Goal: Share content: Share content

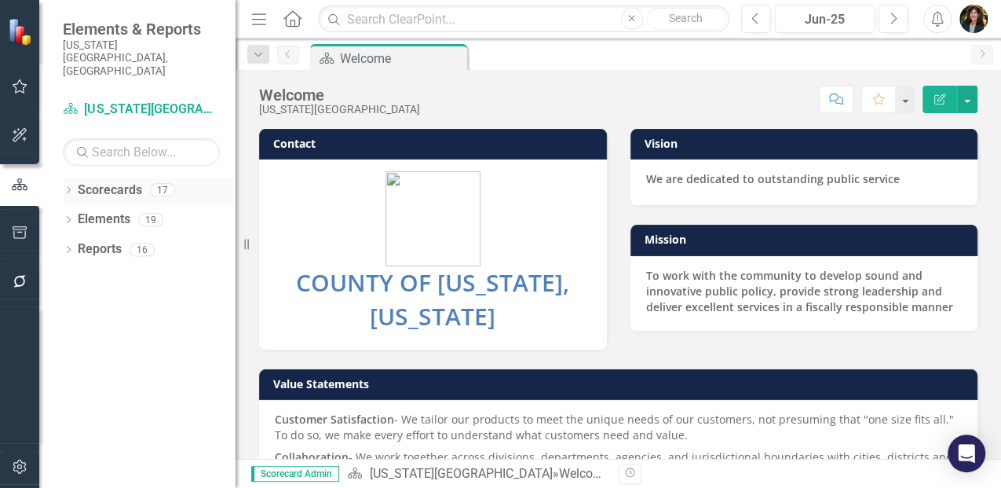
click at [123, 181] on link "Scorecards" at bounding box center [110, 190] width 64 height 18
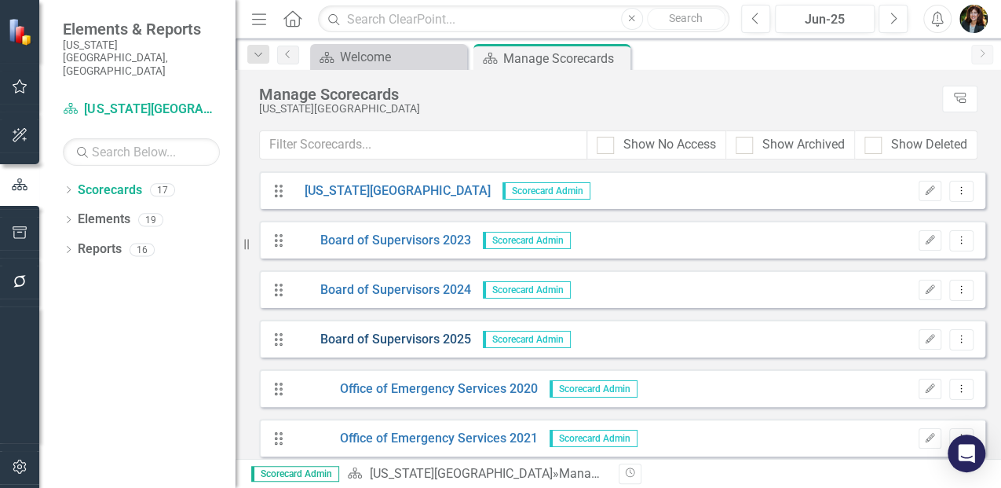
click at [440, 339] on link "Board of Supervisors 2025" at bounding box center [382, 340] width 178 height 18
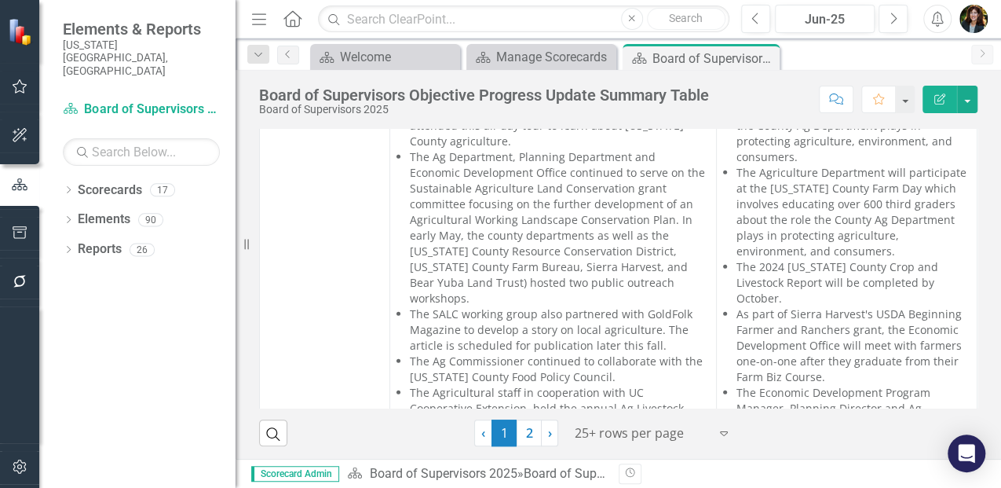
scroll to position [1885, 0]
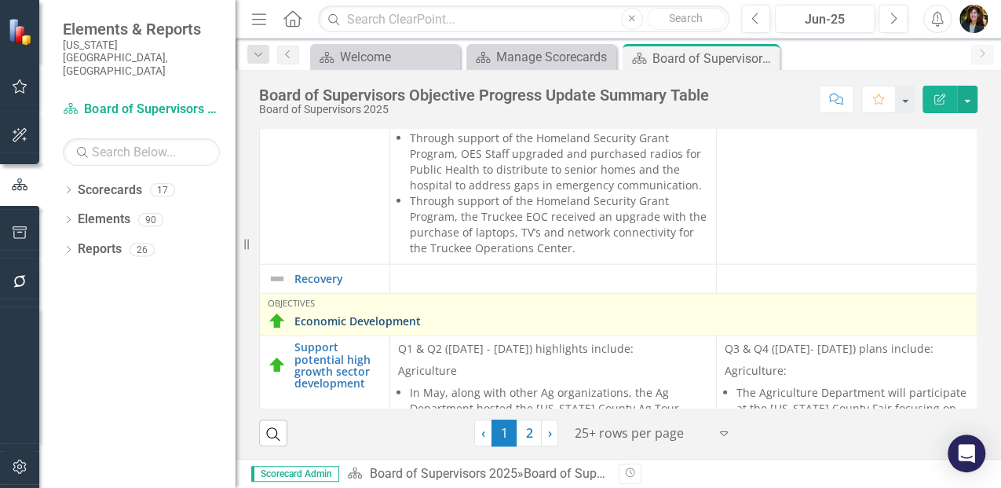
click at [341, 315] on link "Economic Development" at bounding box center [631, 321] width 675 height 12
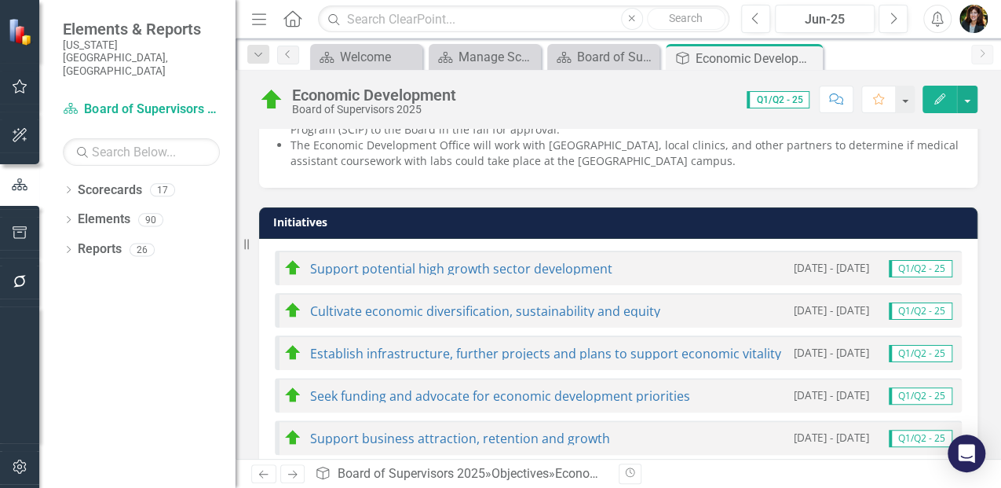
scroll to position [837, 0]
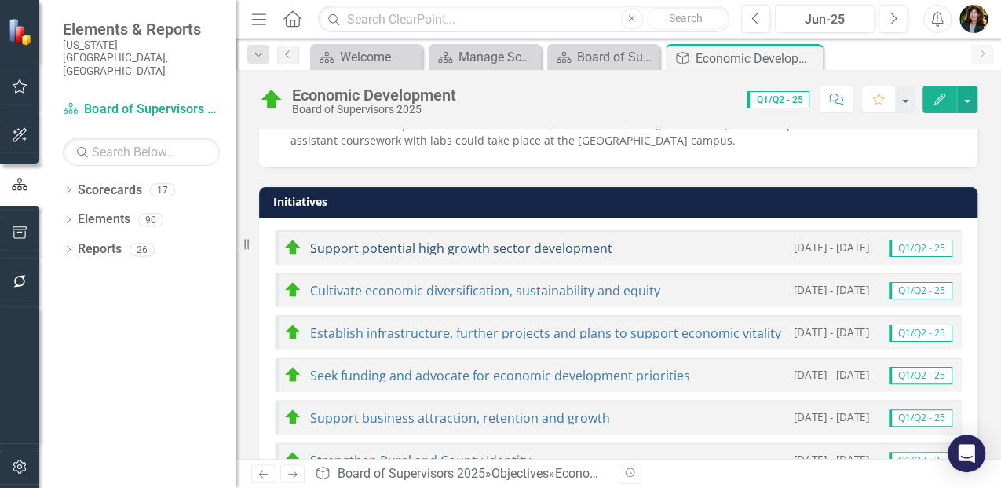
click at [372, 249] on link "Support potential high growth sector development" at bounding box center [461, 248] width 302 height 17
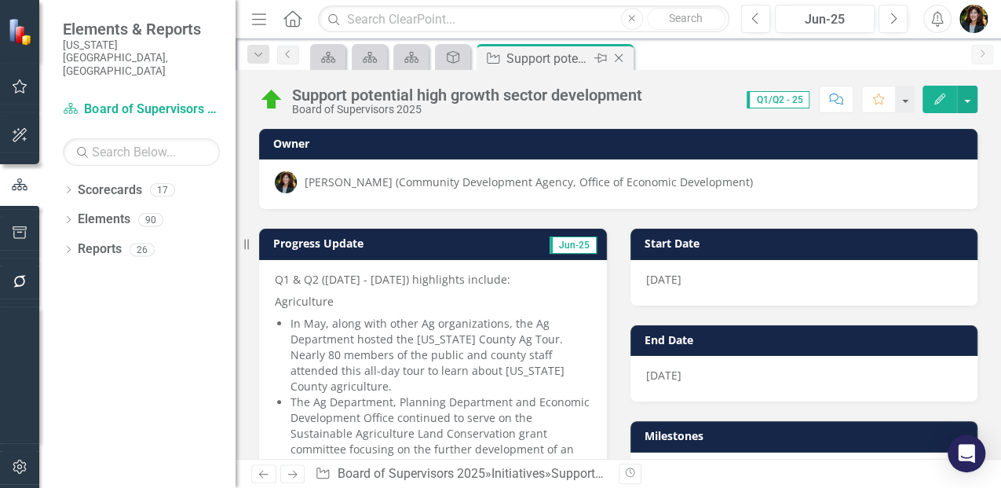
click at [618, 58] on icon at bounding box center [619, 58] width 9 height 9
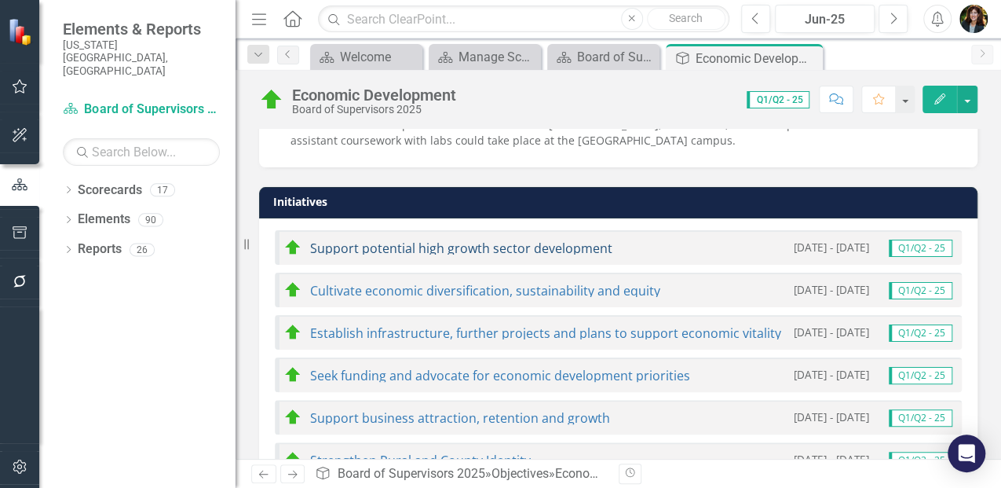
scroll to position [890, 0]
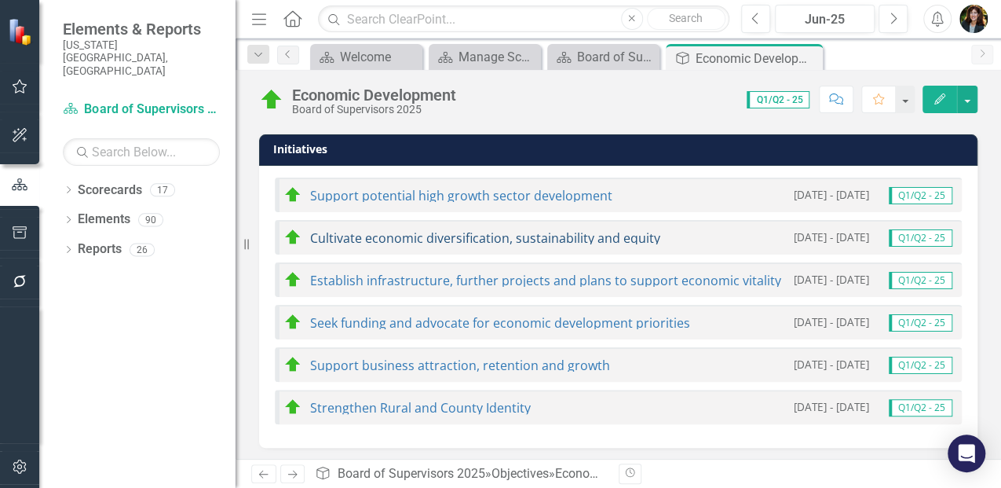
click at [408, 236] on link "Cultivate economic diversification, sustainability and equity" at bounding box center [485, 237] width 350 height 17
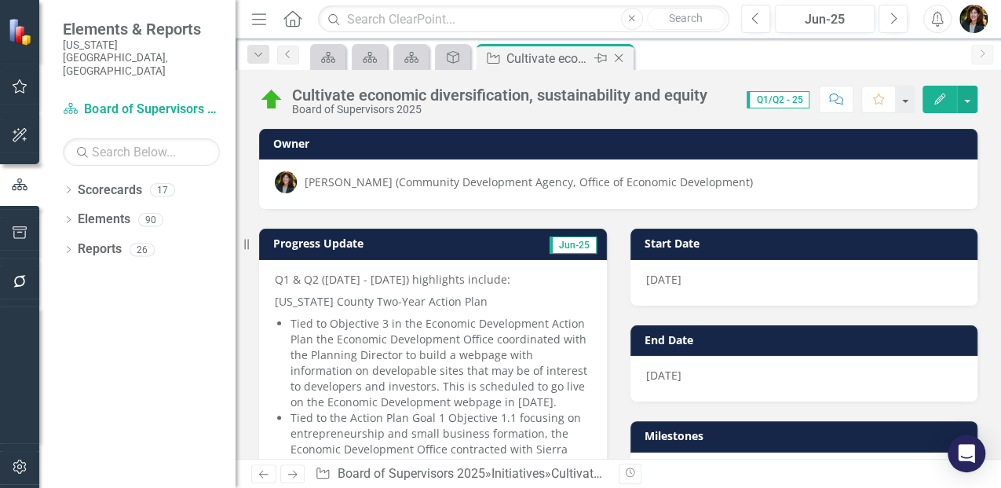
click at [624, 60] on icon "Close" at bounding box center [619, 58] width 16 height 13
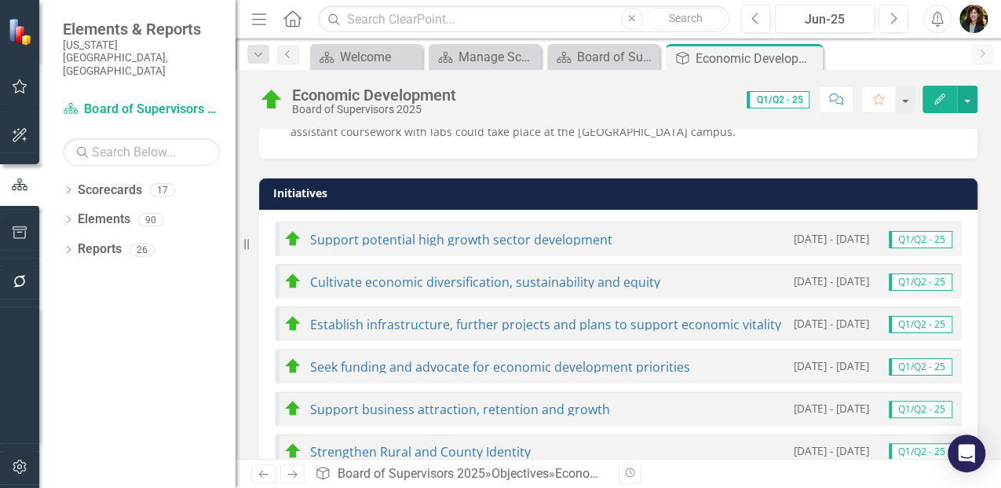
scroll to position [890, 0]
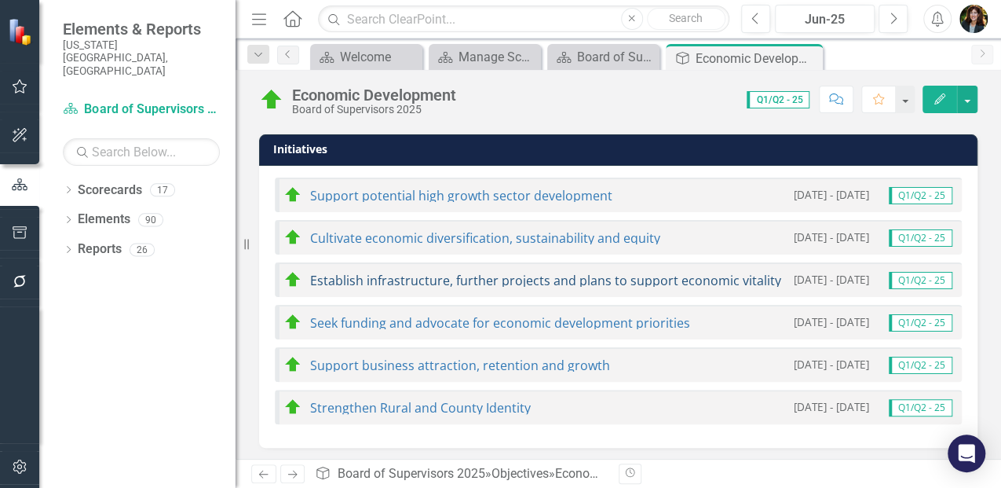
click at [389, 278] on link "Establish infrastructure, further projects and plans to support economic vitali…" at bounding box center [545, 280] width 471 height 17
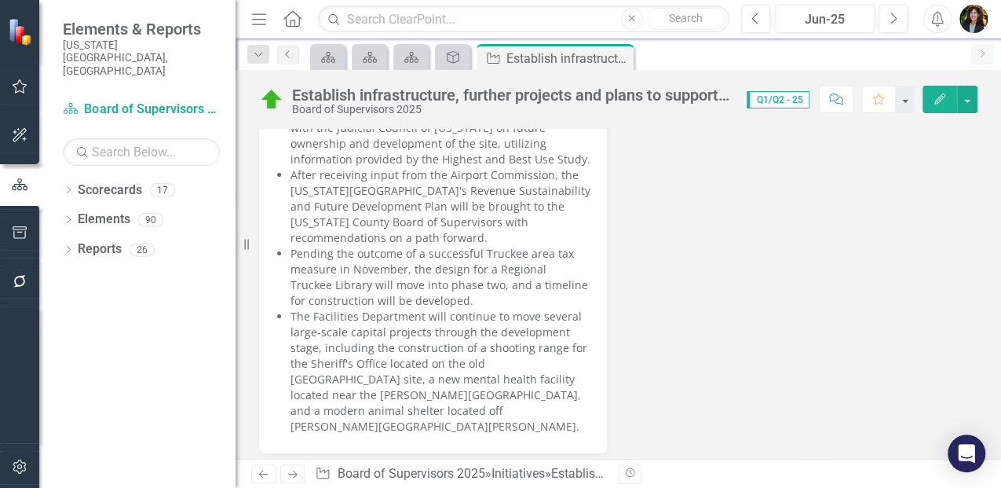
scroll to position [994, 0]
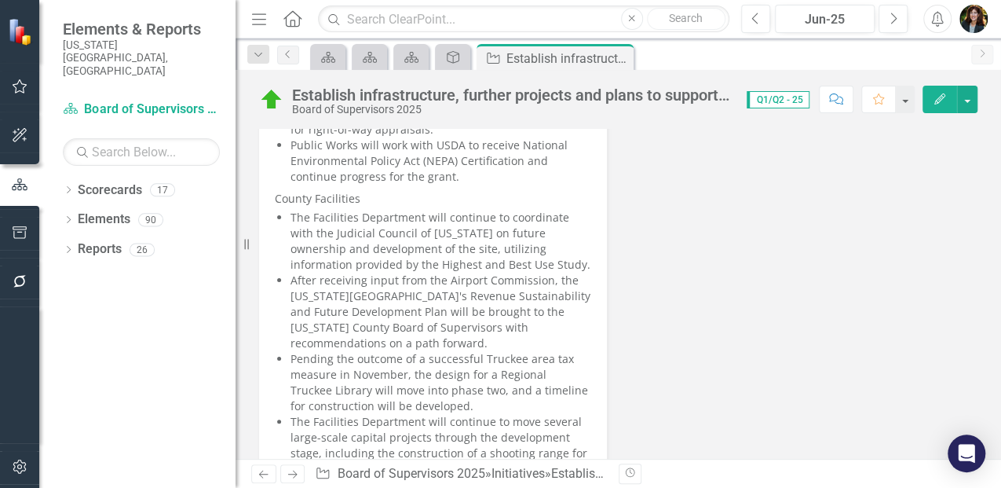
click at [528, 245] on li "The Facilities Department will continue to coordinate with the Judicial Council…" at bounding box center [441, 241] width 301 height 63
drag, startPoint x: 528, startPoint y: 245, endPoint x: 338, endPoint y: 207, distance: 193.7
click at [338, 210] on li "The Facilities Department will continue to coordinate with the Judicial Council…" at bounding box center [441, 241] width 301 height 63
click at [293, 210] on li "The Facilities Department will continue to coordinate with the Judicial Council…" at bounding box center [441, 241] width 301 height 63
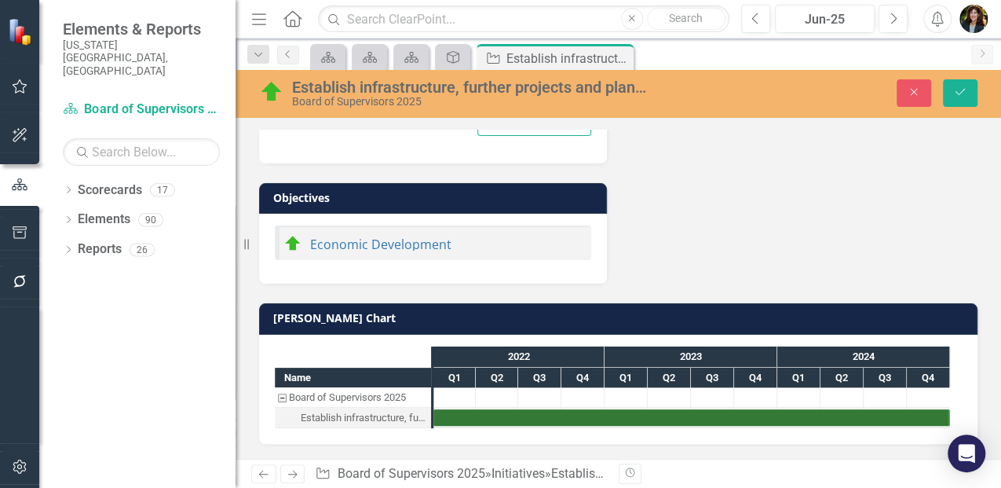
type textarea "<p>Q3 &amp; Q4 ([DATE] - [DATE]) plans include:&nbsp;</p> <p>[GEOGRAPHIC_DATA][…"
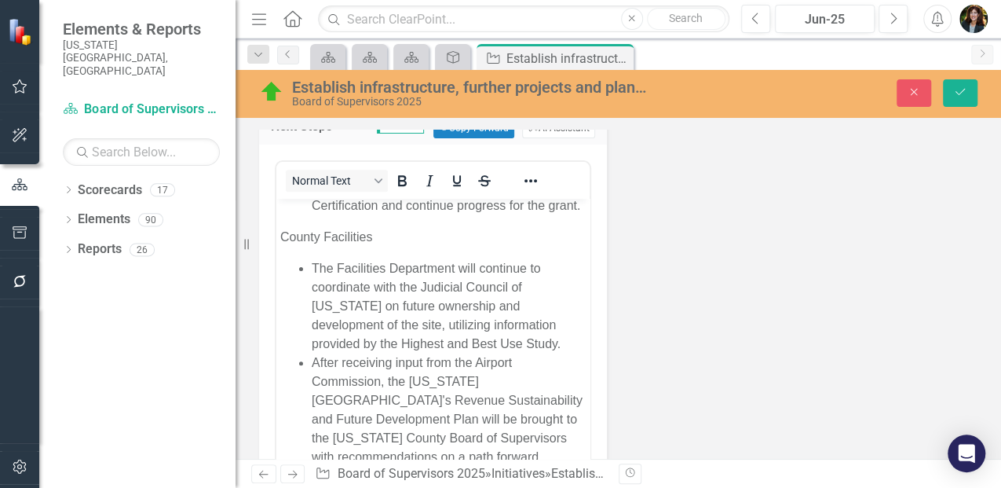
scroll to position [314, 0]
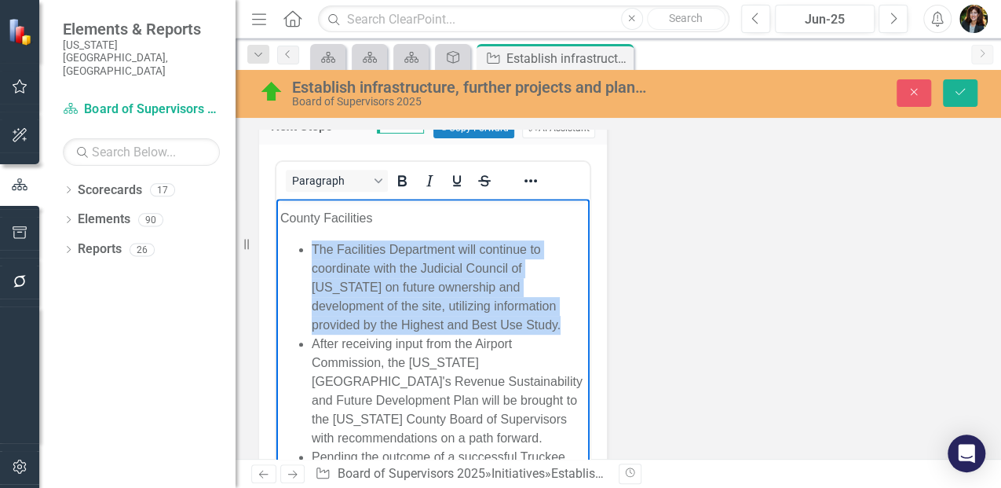
drag, startPoint x: 311, startPoint y: 246, endPoint x: 559, endPoint y: 324, distance: 260.0
click at [559, 324] on ul "The Facilities Department will continue to coordinate with the Judicial Council…" at bounding box center [432, 485] width 305 height 490
copy li "The Facilities Department will continue to coordinate with the Judicial Council…"
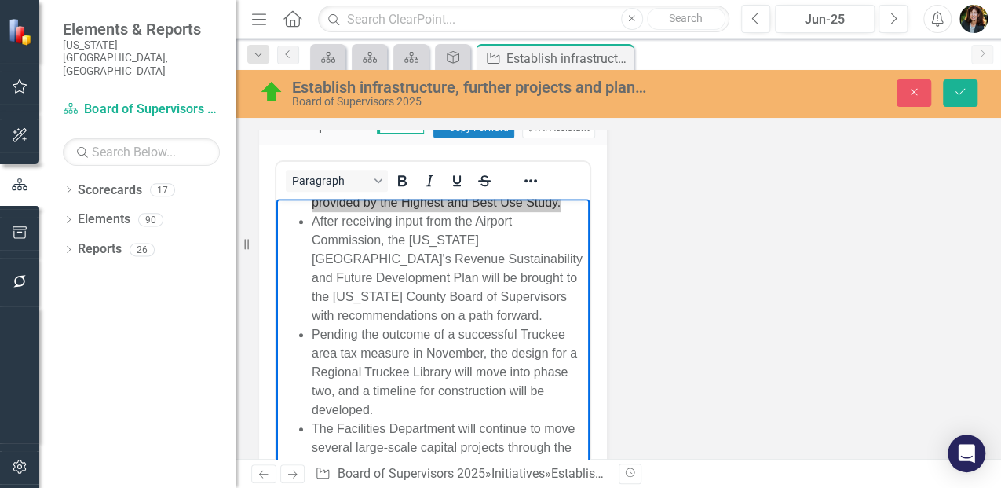
scroll to position [419, 0]
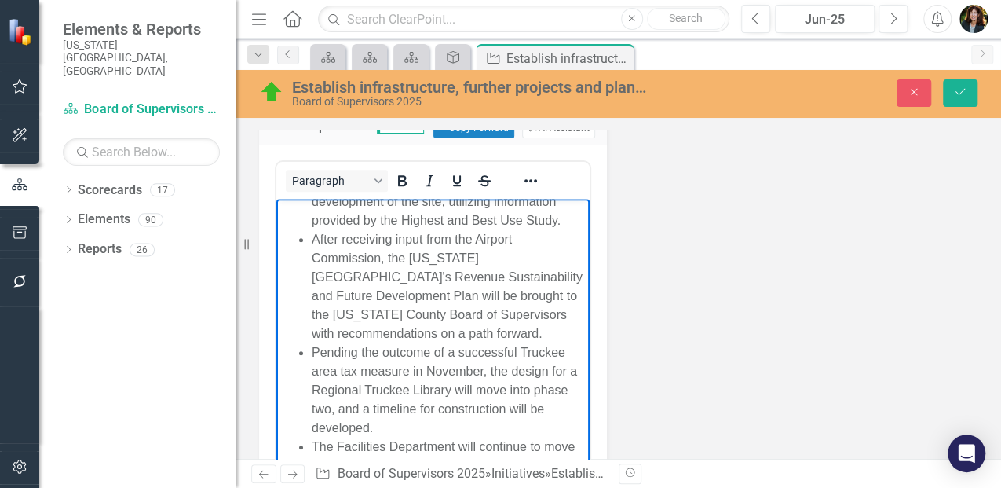
click at [439, 293] on li "After receiving input from the Airport Commission, the [US_STATE][GEOGRAPHIC_DA…" at bounding box center [449, 286] width 274 height 113
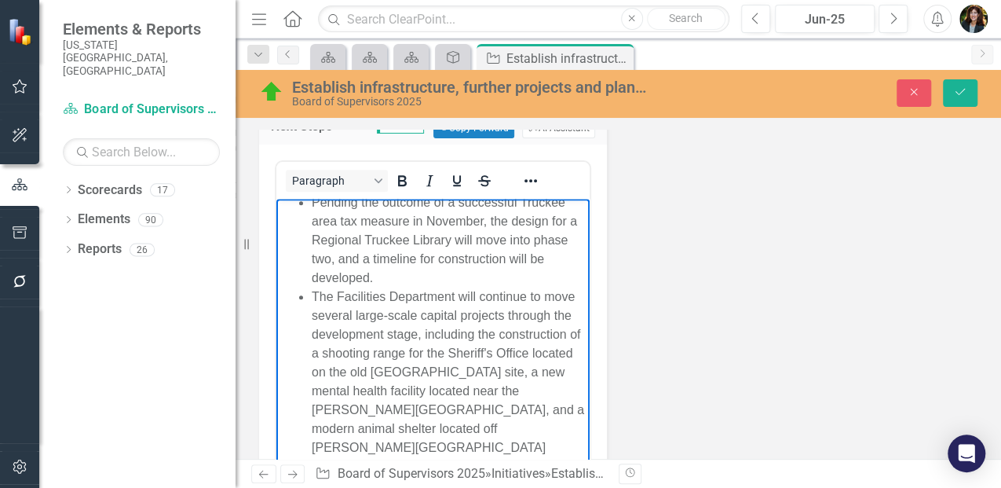
scroll to position [867, 0]
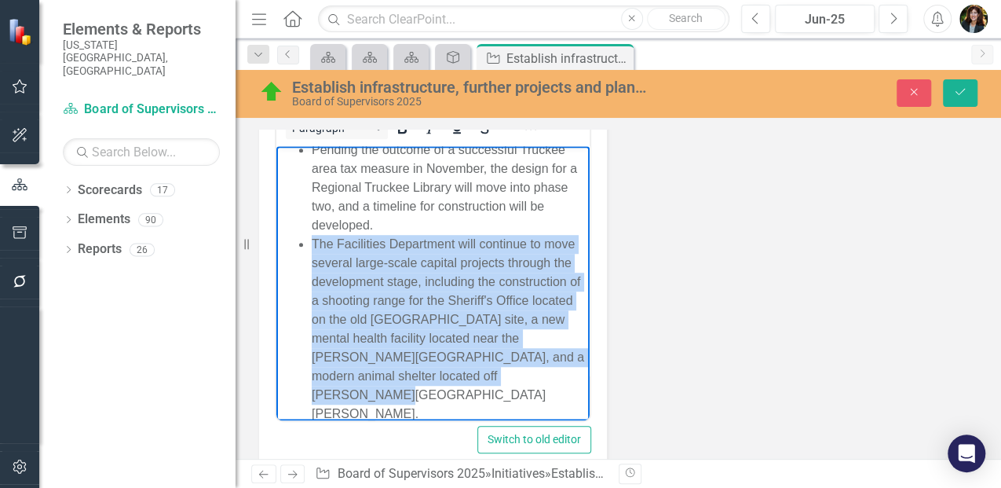
drag, startPoint x: 314, startPoint y: 243, endPoint x: 386, endPoint y: 398, distance: 170.7
click at [386, 398] on li "The Facilities Department will continue to move several large-scale capital pro…" at bounding box center [449, 329] width 274 height 188
copy li "The Facilities Department will continue to move several large-scale capital pro…"
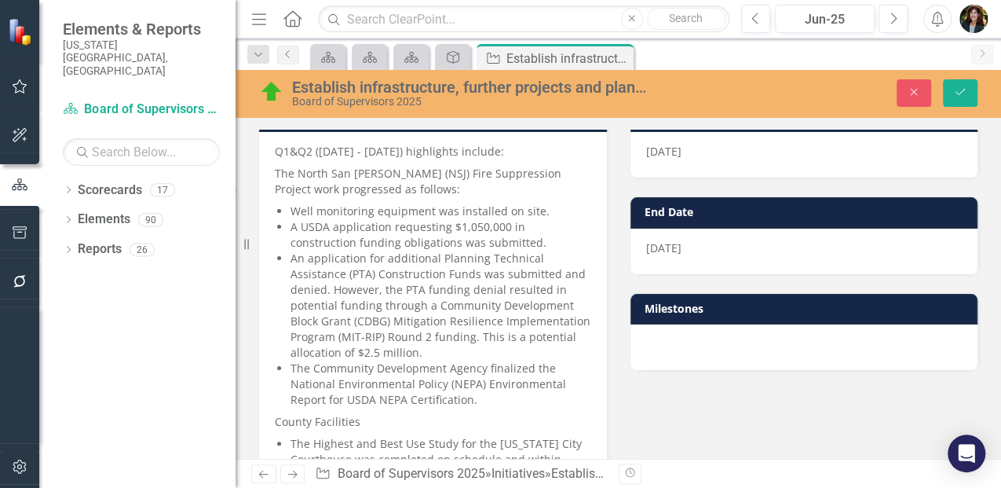
scroll to position [0, 0]
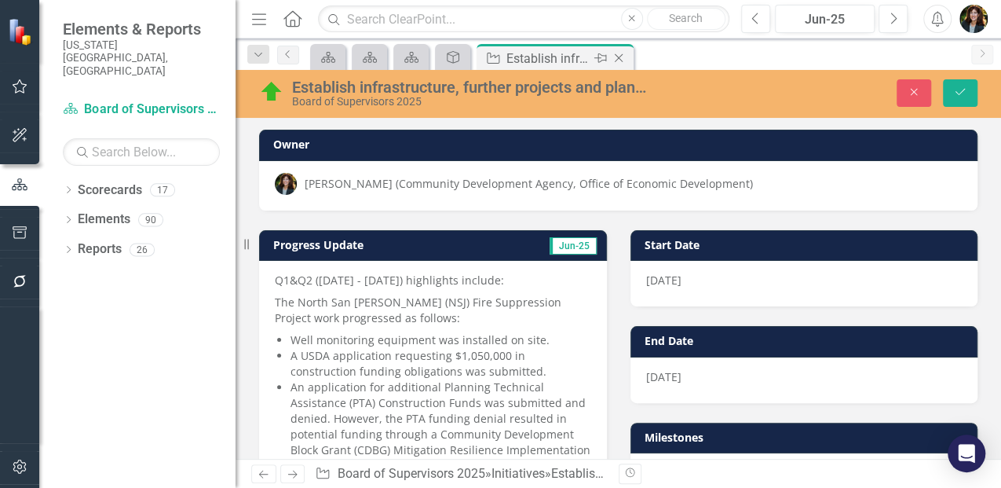
click at [619, 57] on icon at bounding box center [619, 58] width 9 height 9
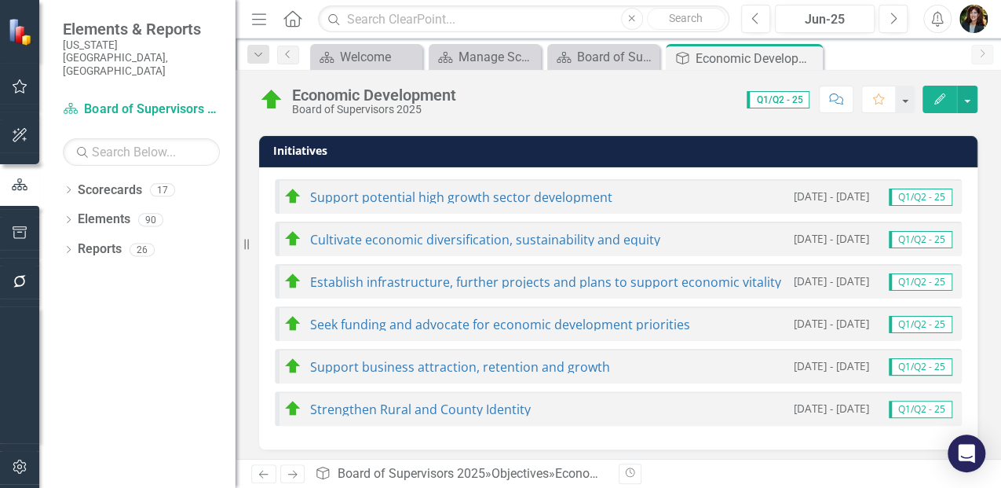
scroll to position [890, 0]
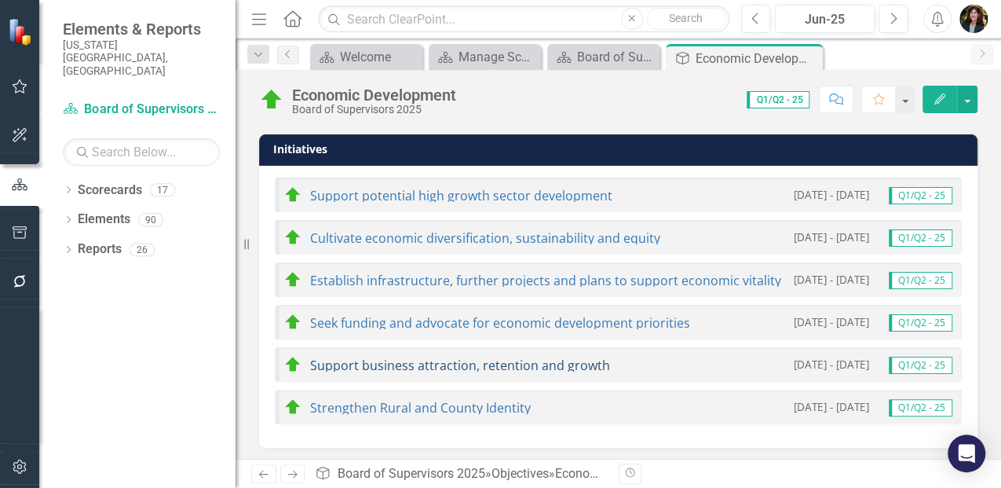
click at [424, 360] on link "Support business attraction, retention and growth" at bounding box center [460, 365] width 300 height 17
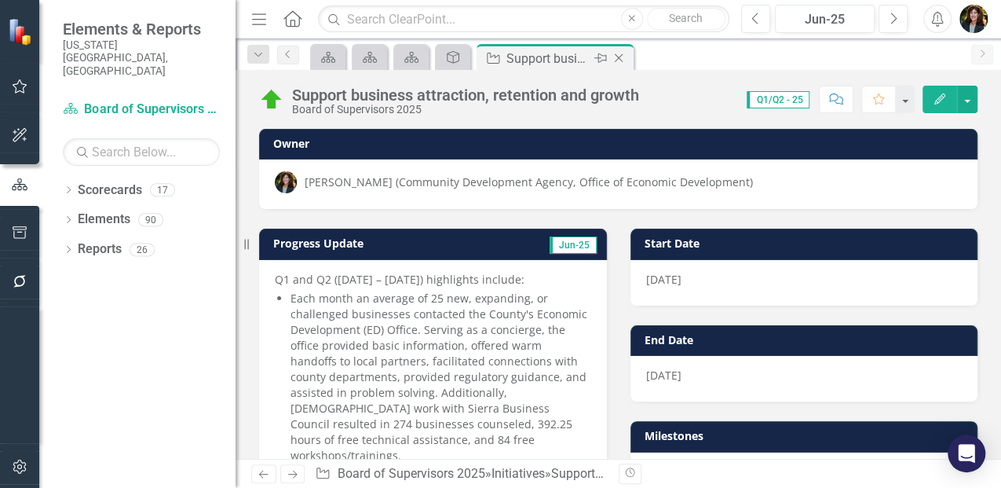
click at [625, 58] on icon "Close" at bounding box center [619, 58] width 16 height 13
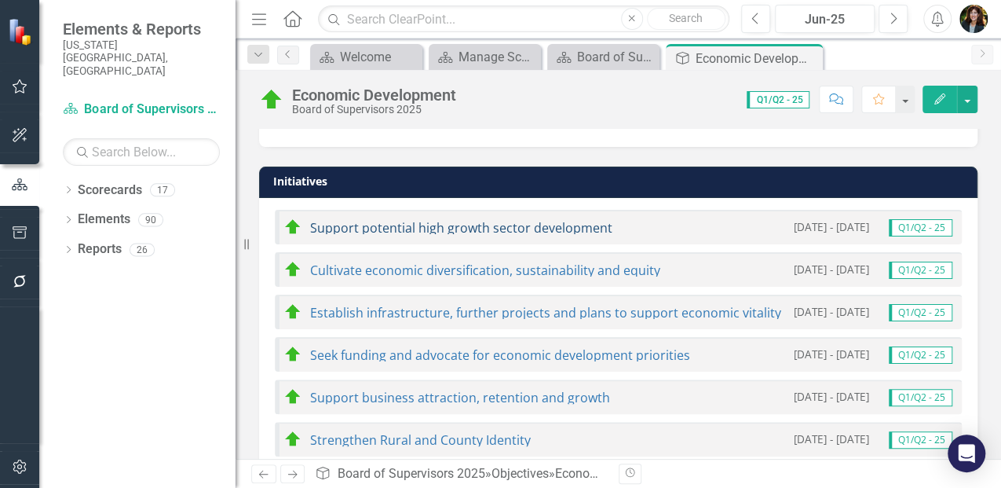
scroll to position [890, 0]
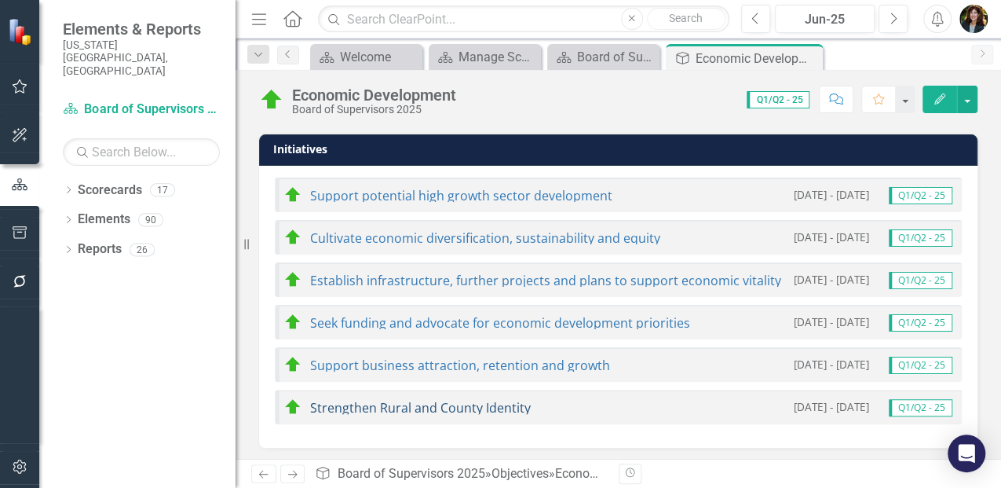
click at [440, 404] on link "Strengthen Rural and County Identity" at bounding box center [420, 407] width 221 height 17
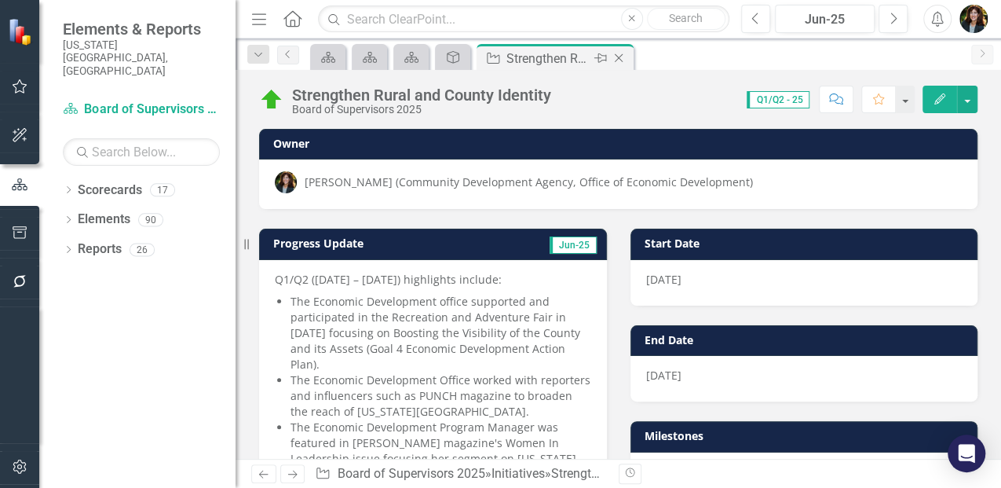
click at [626, 63] on icon "Close" at bounding box center [619, 58] width 16 height 13
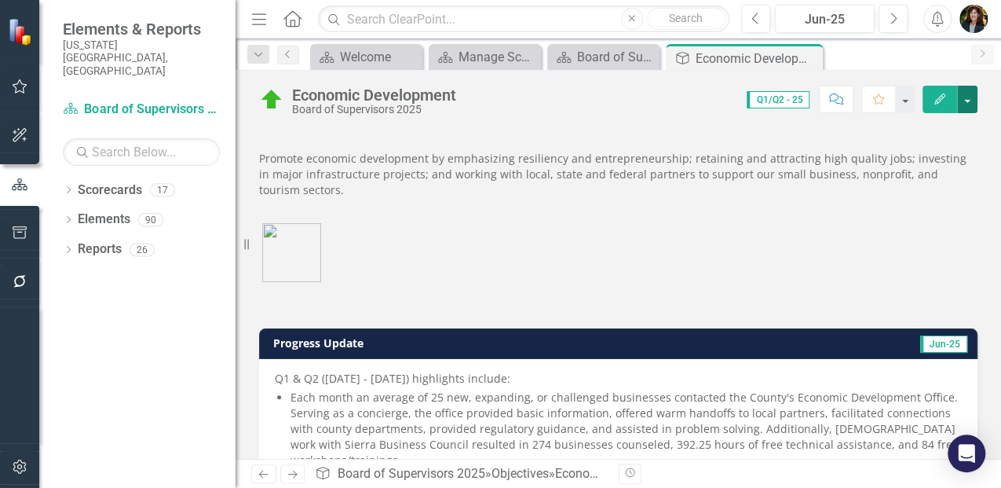
click at [969, 105] on button "button" at bounding box center [967, 99] width 20 height 27
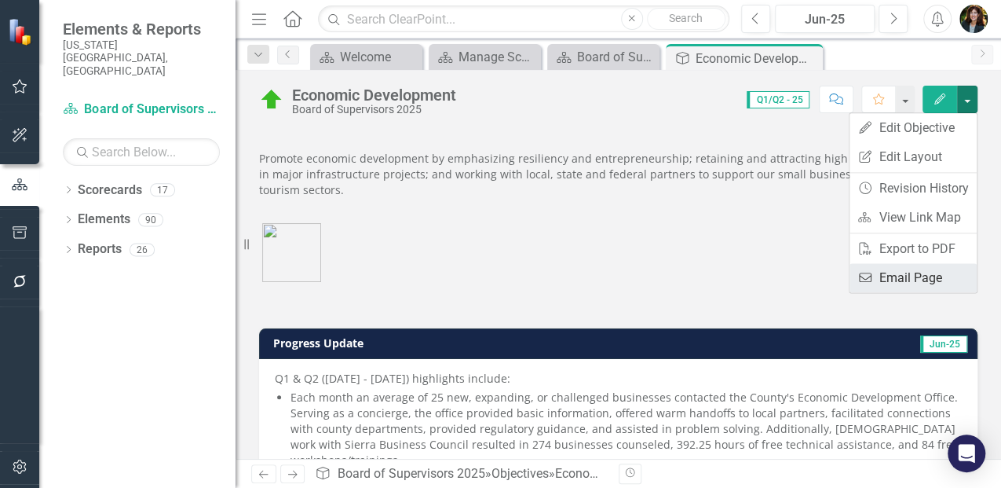
click at [912, 271] on link "Email Email Page" at bounding box center [913, 277] width 127 height 29
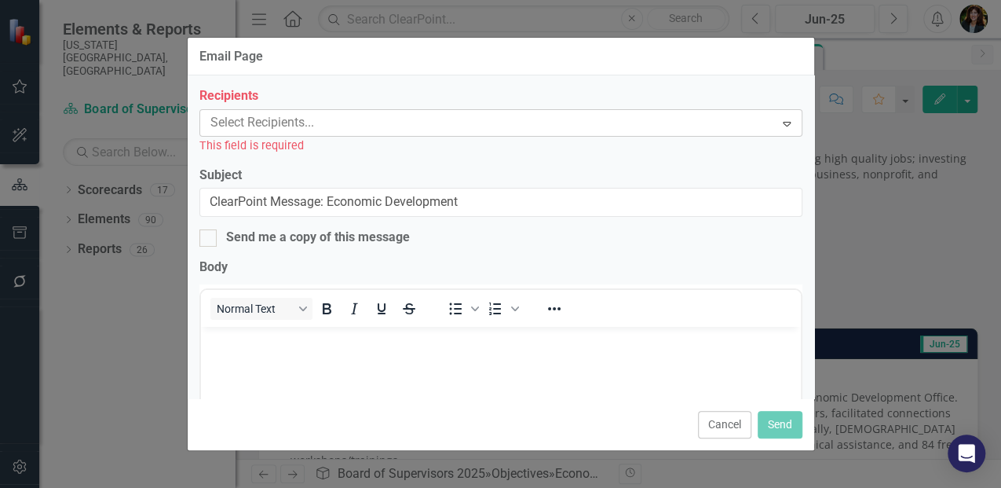
click at [218, 117] on div at bounding box center [489, 122] width 571 height 21
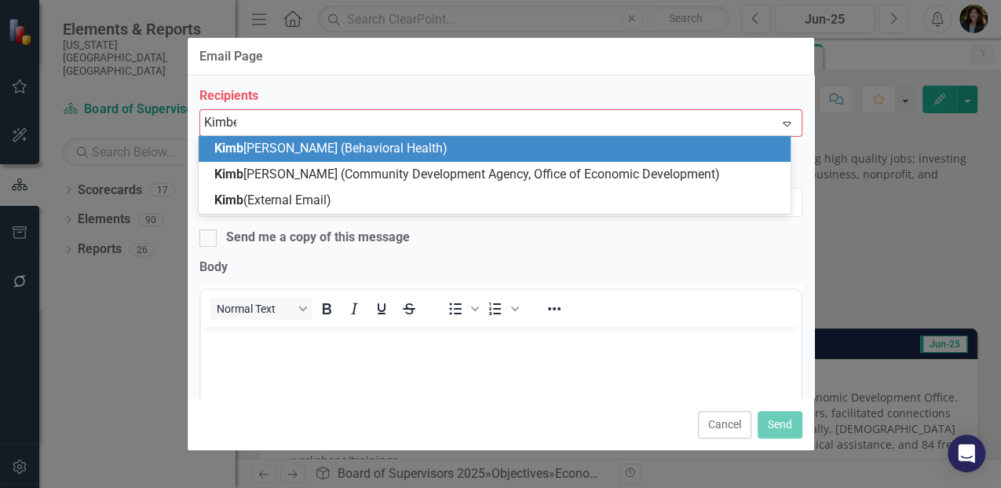
type input "Kimber"
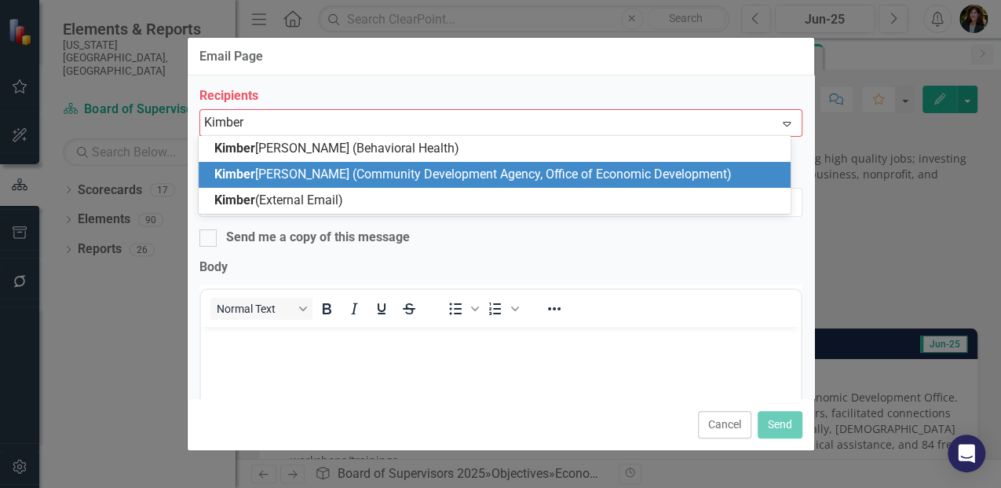
click at [244, 169] on span "Kimber" at bounding box center [234, 173] width 41 height 15
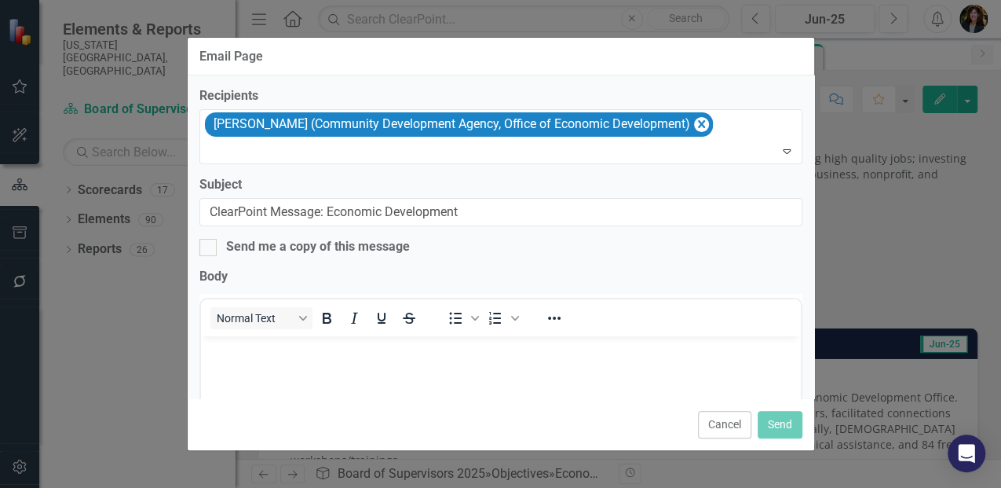
click at [224, 360] on body "Rich Text Area. Press ALT-0 for help." at bounding box center [500, 454] width 600 height 236
click at [774, 417] on button "Send" at bounding box center [780, 424] width 45 height 27
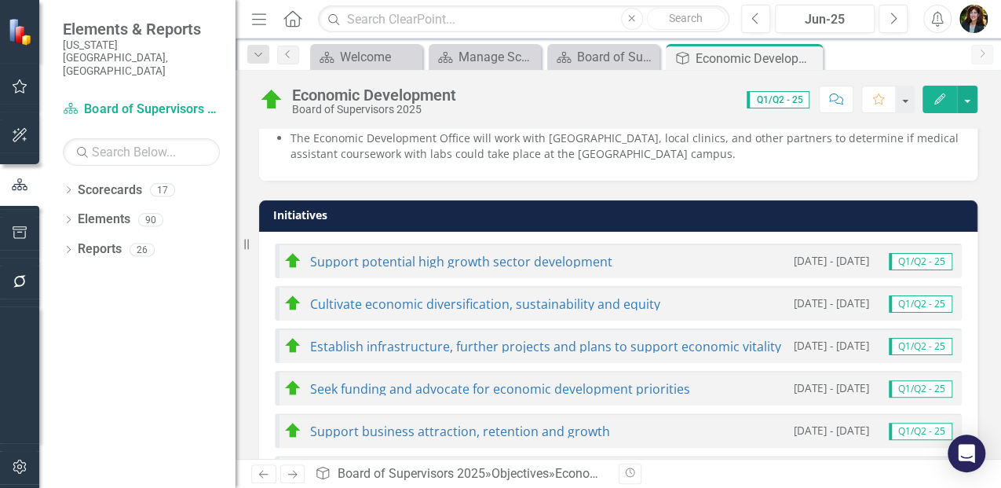
scroll to position [837, 0]
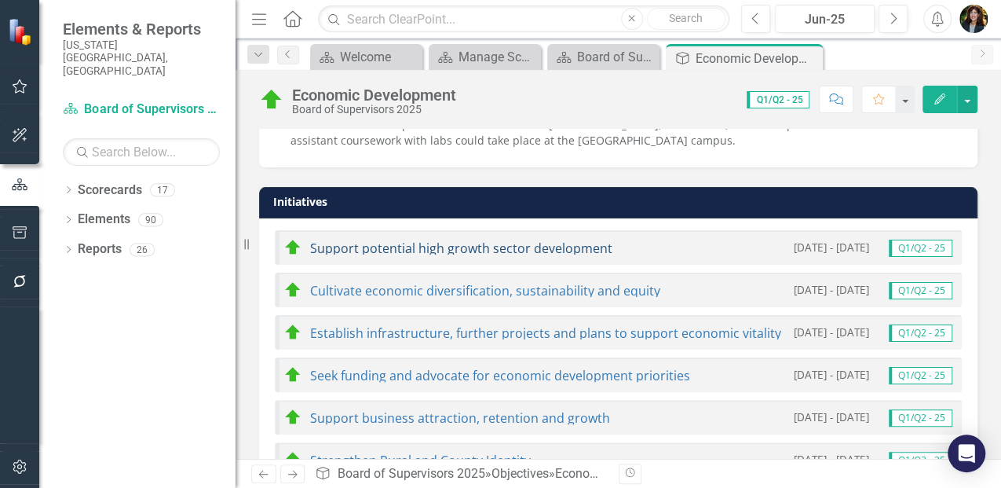
click at [437, 249] on link "Support potential high growth sector development" at bounding box center [461, 248] width 302 height 17
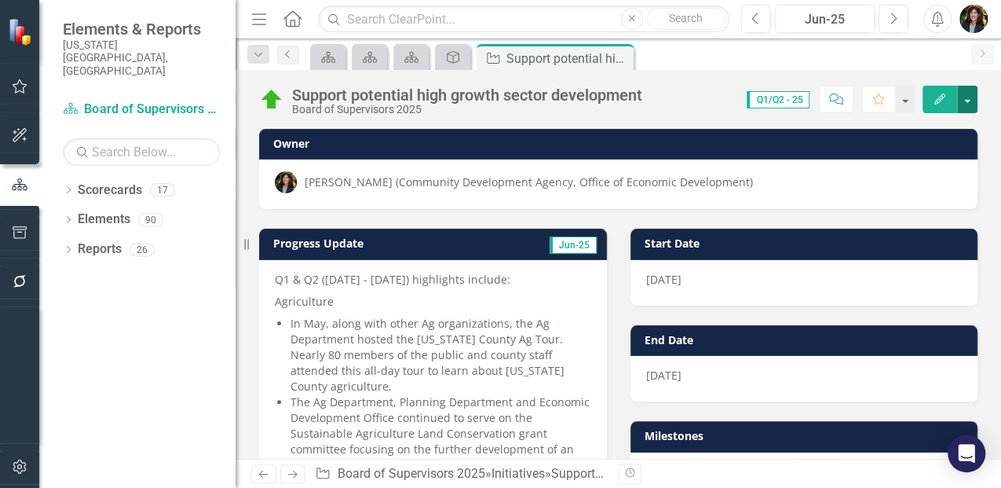
click at [971, 93] on button "button" at bounding box center [967, 99] width 20 height 27
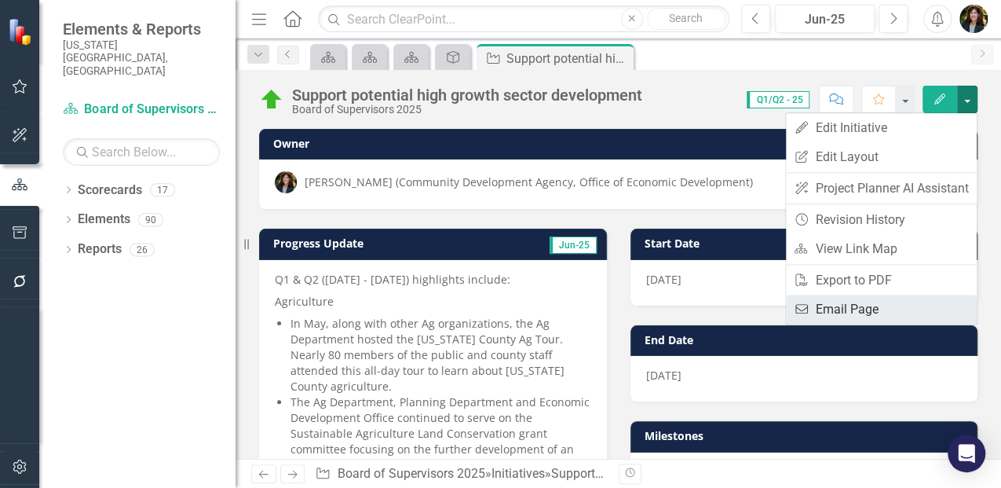
click at [898, 308] on link "Email Email Page" at bounding box center [881, 308] width 191 height 29
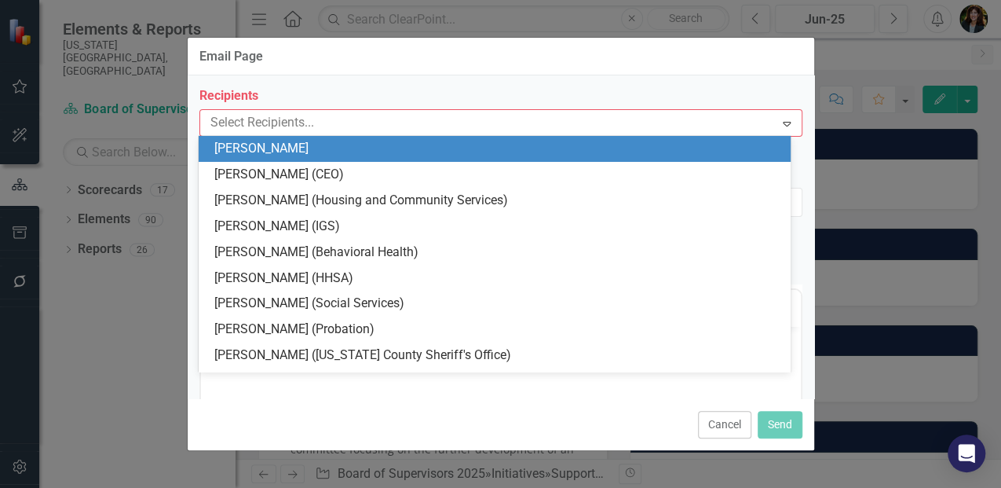
click at [276, 123] on div at bounding box center [489, 122] width 571 height 21
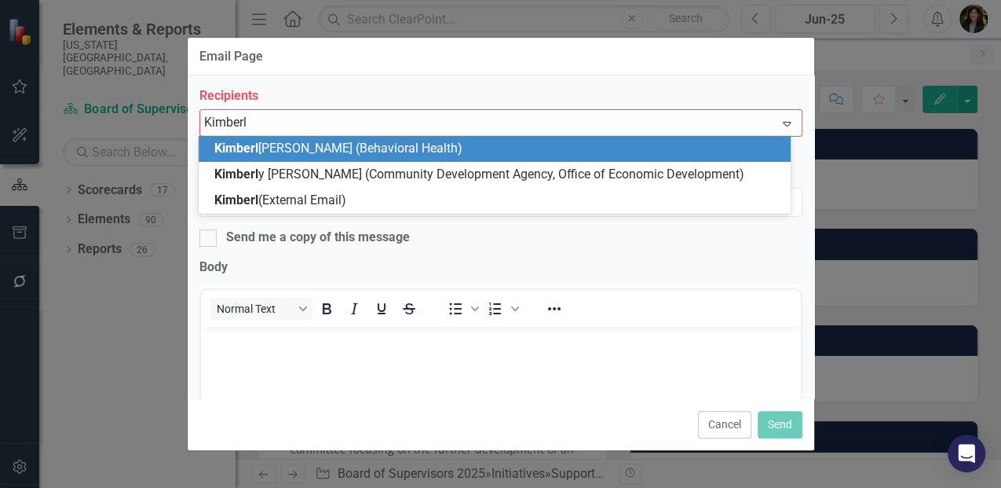
type input "[PERSON_NAME]"
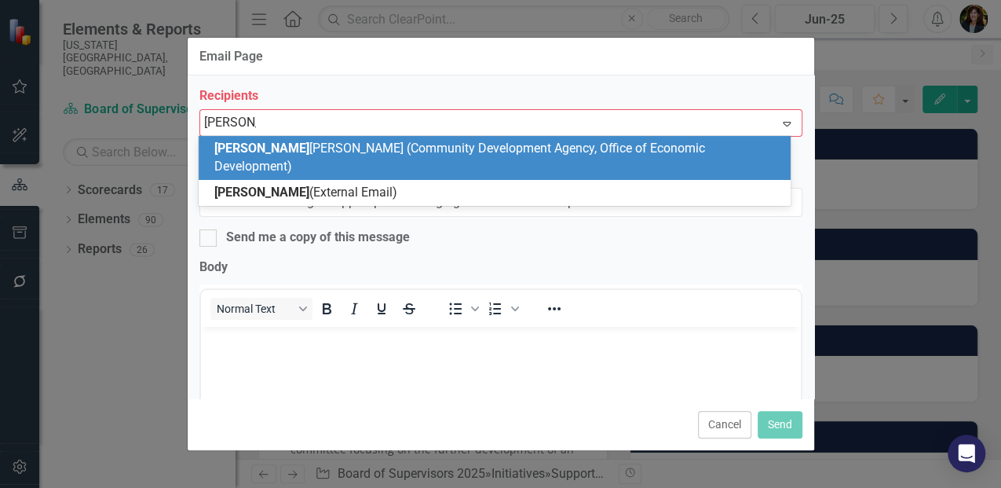
click at [279, 150] on span "[PERSON_NAME] (Community Development Agency, Office of Economic Development)" at bounding box center [459, 157] width 491 height 33
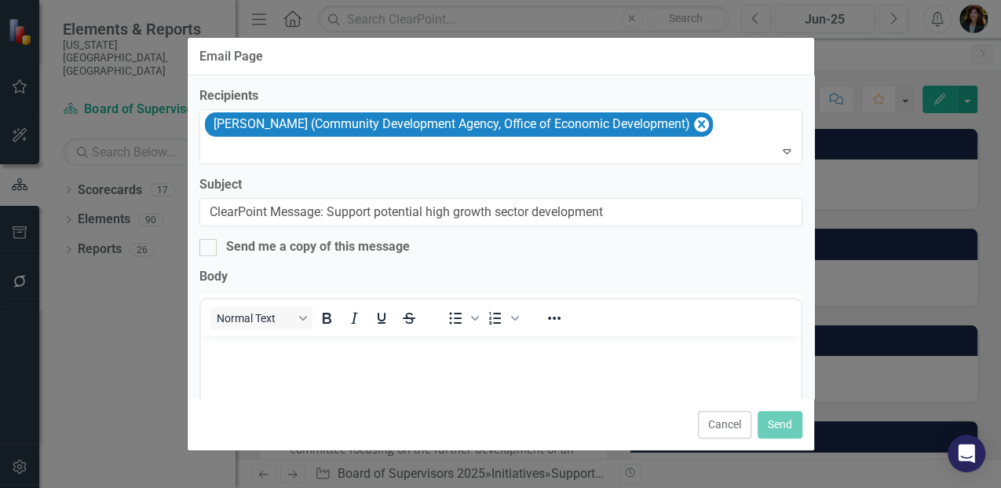
click at [240, 354] on p "Rich Text Area. Press ALT-0 for help." at bounding box center [500, 349] width 592 height 19
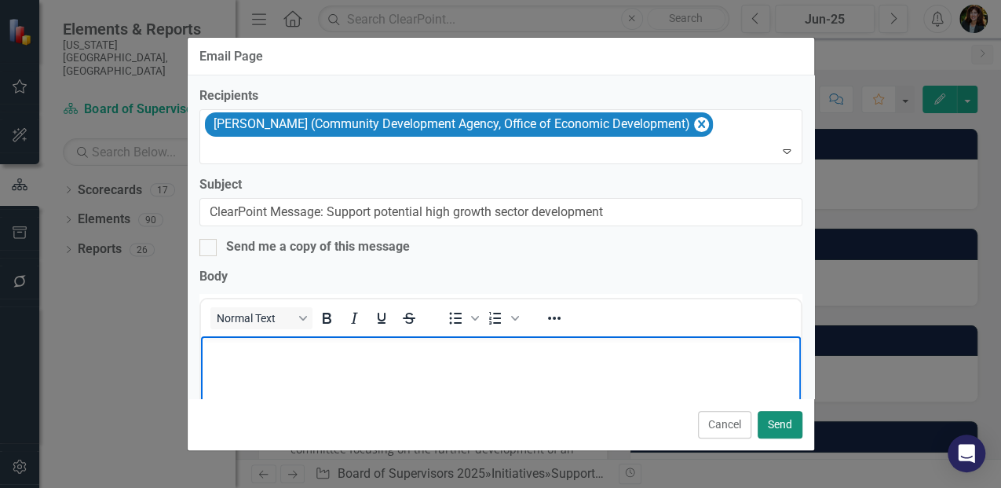
click at [771, 429] on button "Send" at bounding box center [780, 424] width 45 height 27
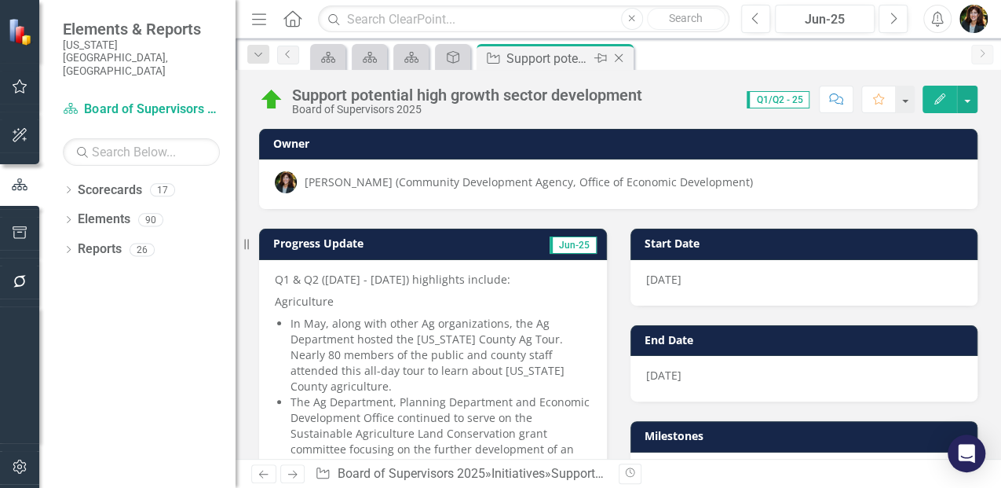
click at [620, 58] on icon "Close" at bounding box center [619, 58] width 16 height 13
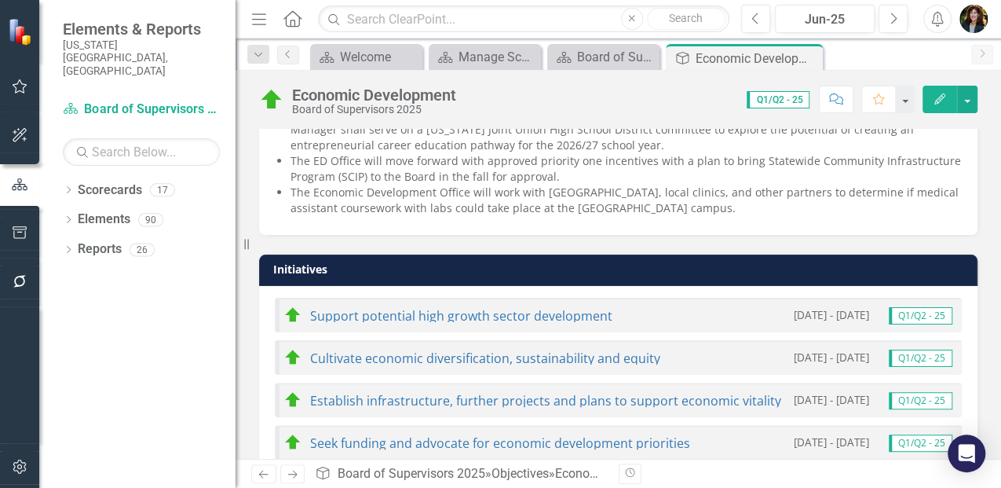
scroll to position [785, 0]
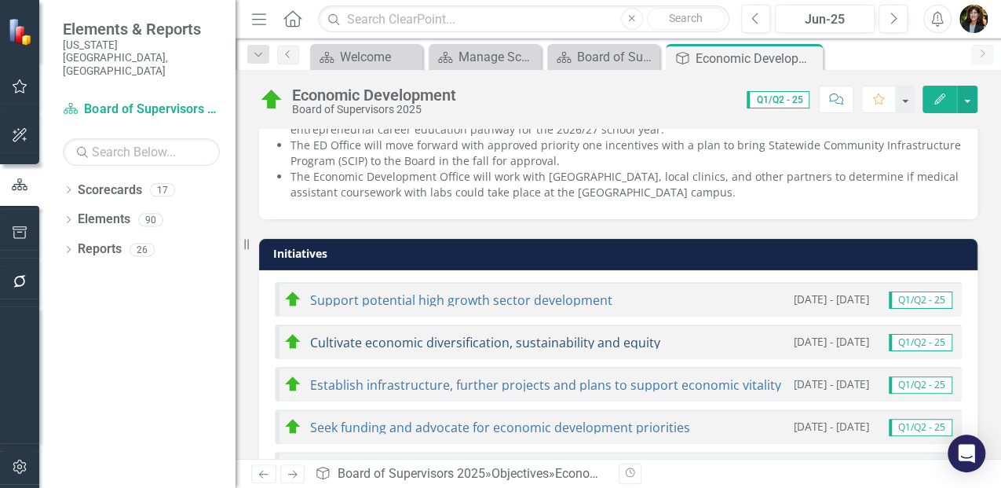
click at [433, 338] on link "Cultivate economic diversification, sustainability and equity" at bounding box center [485, 342] width 350 height 17
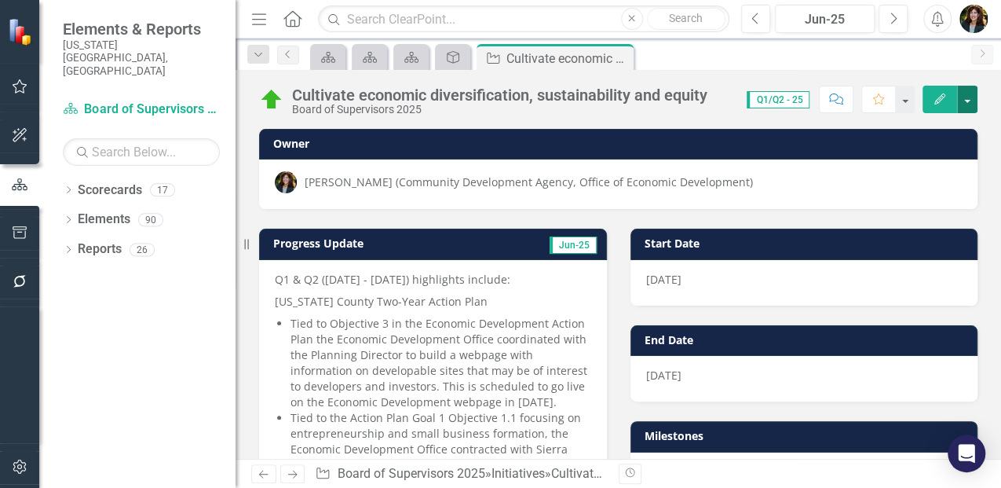
click at [968, 101] on button "button" at bounding box center [967, 99] width 20 height 27
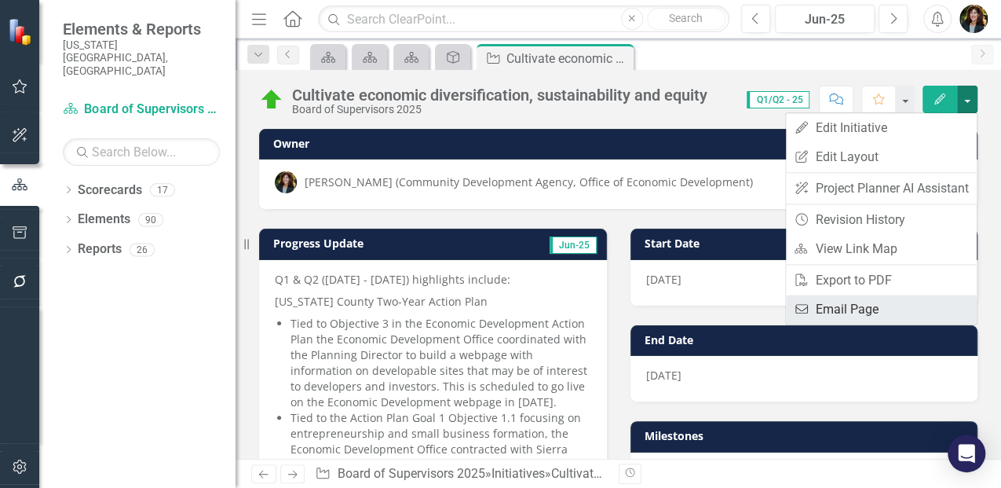
click at [911, 295] on link "Email Email Page" at bounding box center [881, 308] width 191 height 29
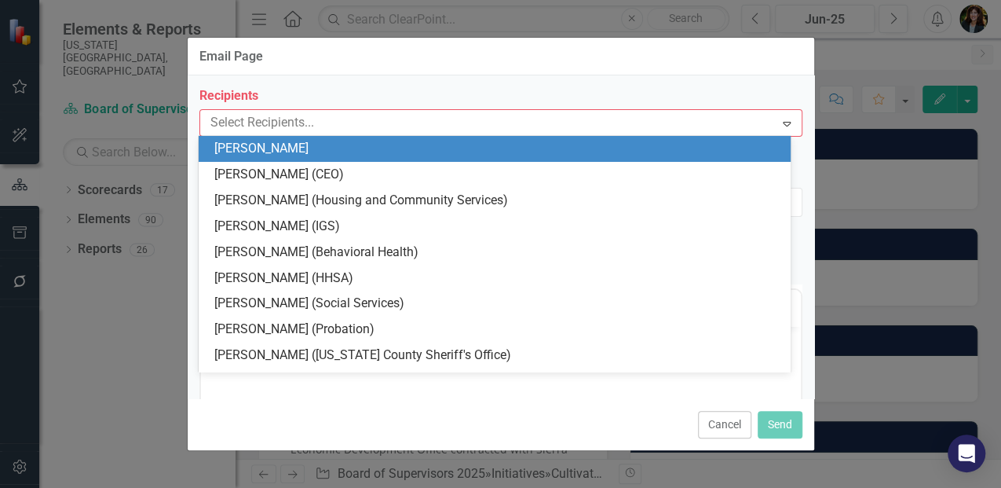
click at [242, 124] on div at bounding box center [489, 122] width 571 height 21
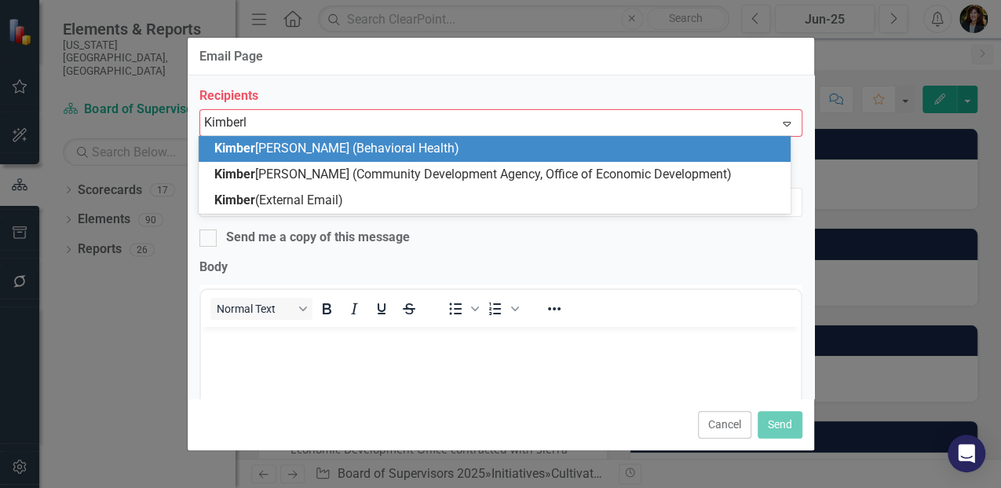
type input "[PERSON_NAME]"
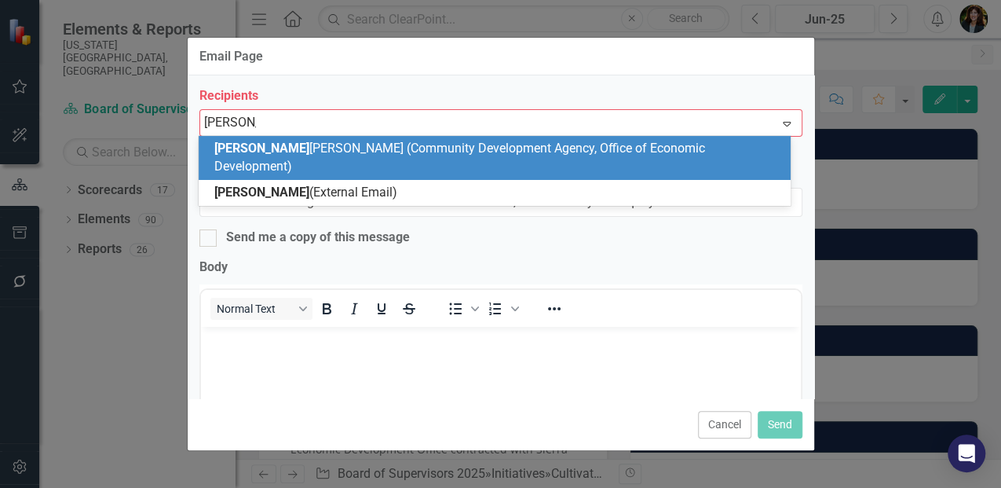
click at [285, 146] on span "[PERSON_NAME] (Community Development Agency, Office of Economic Development)" at bounding box center [459, 157] width 491 height 33
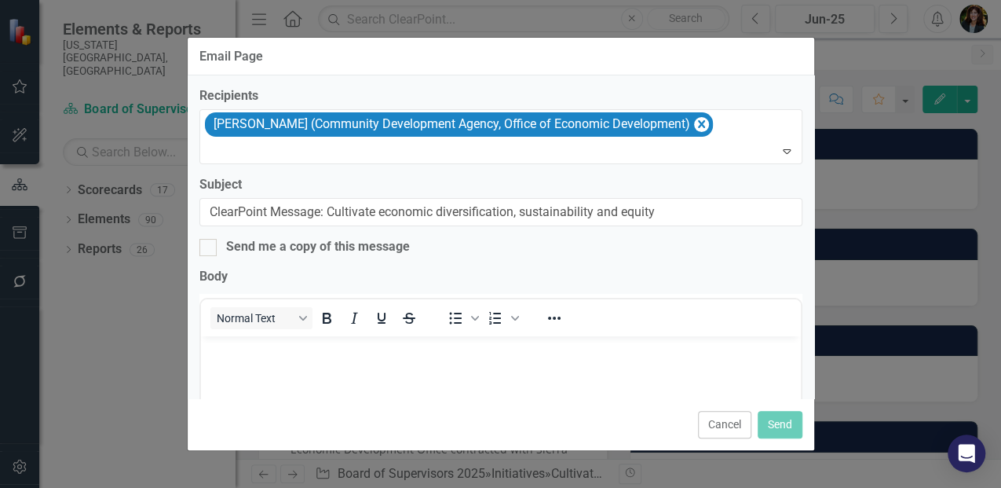
click at [243, 352] on p "Rich Text Area. Press ALT-0 for help." at bounding box center [500, 349] width 592 height 19
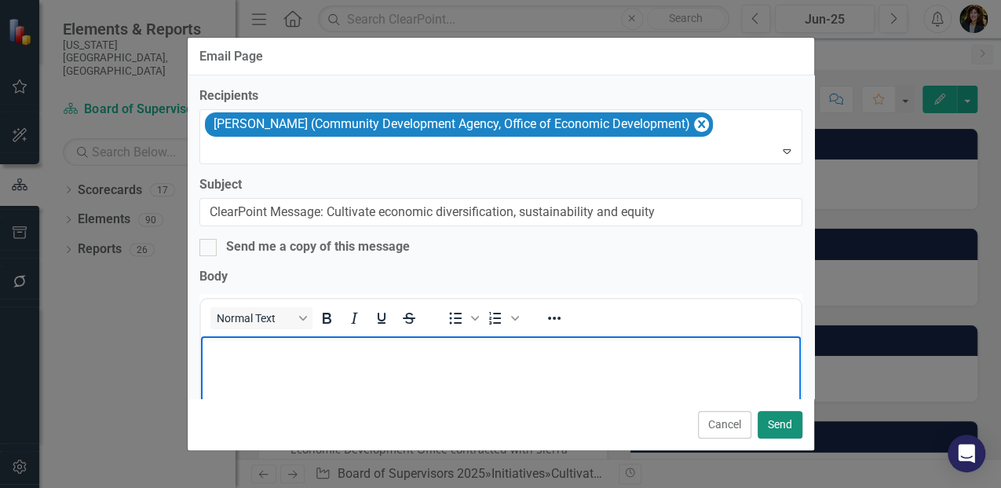
click at [782, 424] on button "Send" at bounding box center [780, 424] width 45 height 27
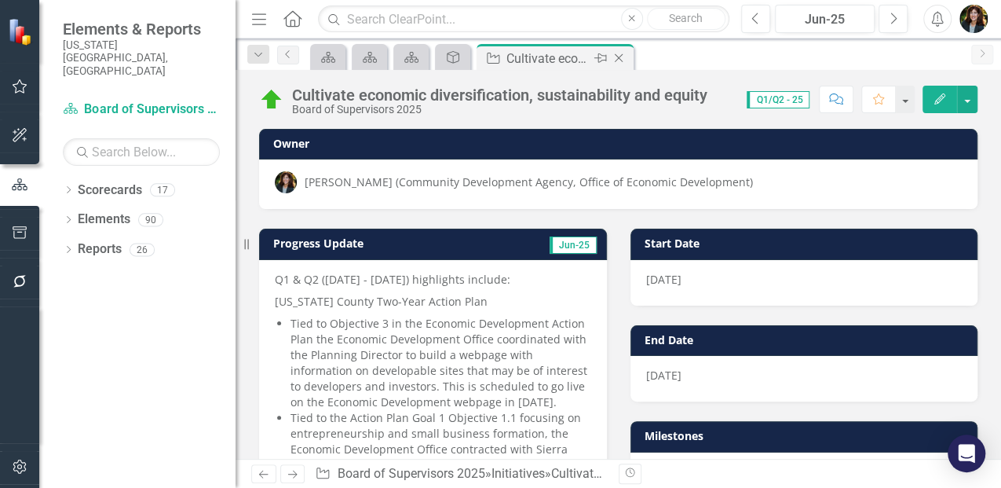
click at [622, 62] on icon "Close" at bounding box center [619, 58] width 16 height 13
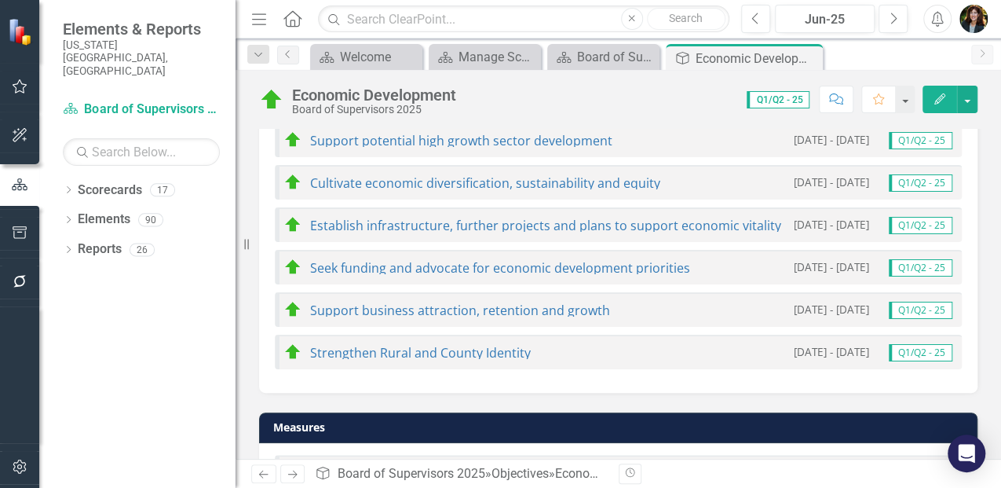
scroll to position [942, 0]
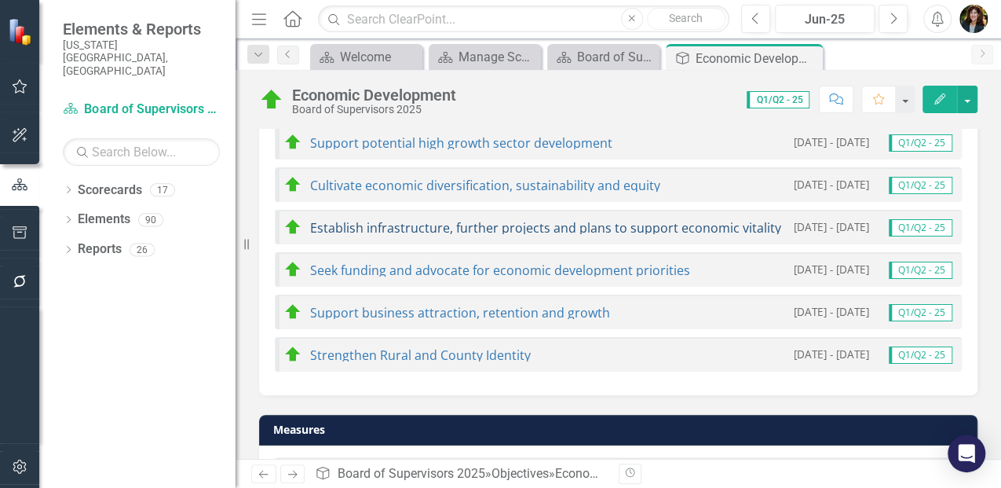
click at [350, 226] on link "Establish infrastructure, further projects and plans to support economic vitali…" at bounding box center [545, 227] width 471 height 17
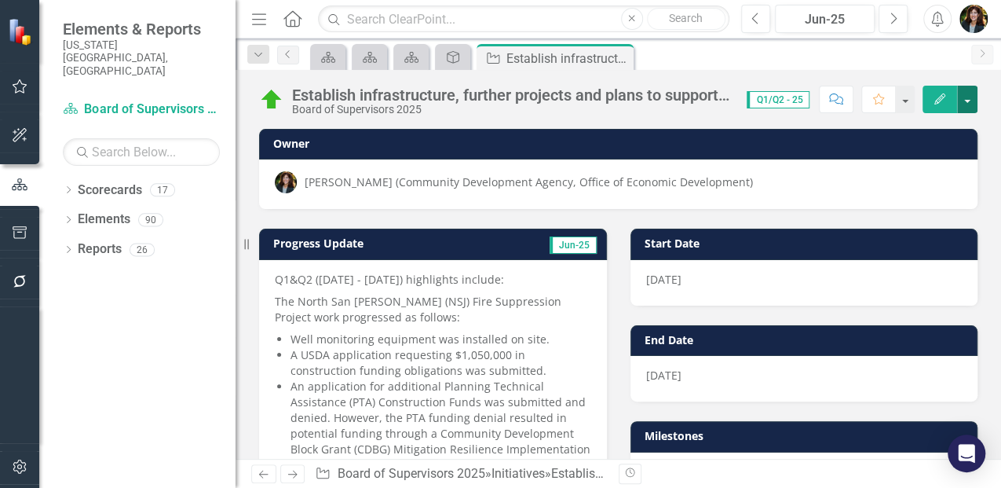
click at [972, 97] on button "button" at bounding box center [967, 99] width 20 height 27
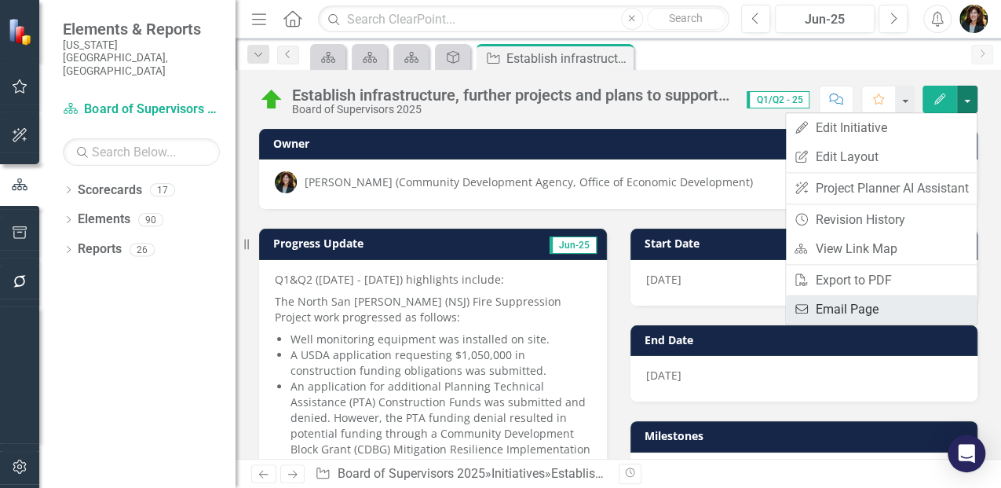
click at [828, 310] on link "Email Email Page" at bounding box center [881, 308] width 191 height 29
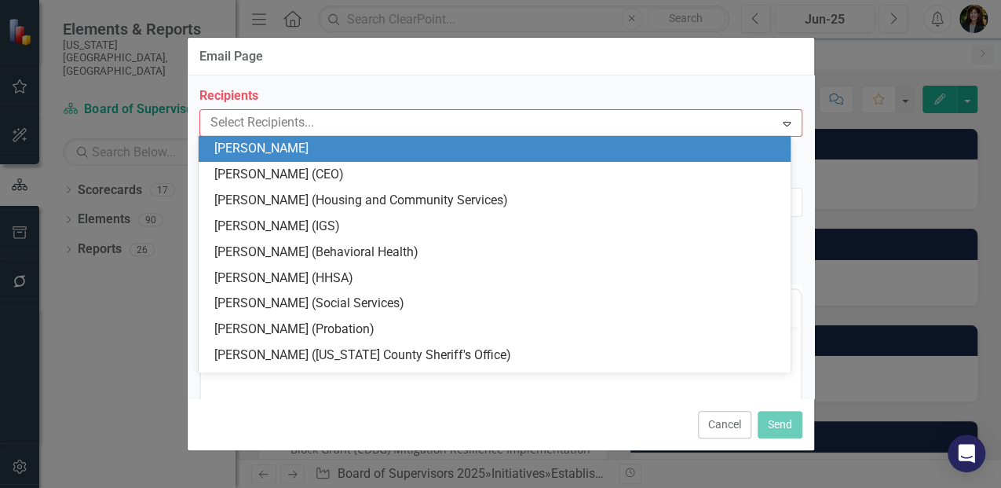
click at [232, 127] on div at bounding box center [489, 122] width 571 height 21
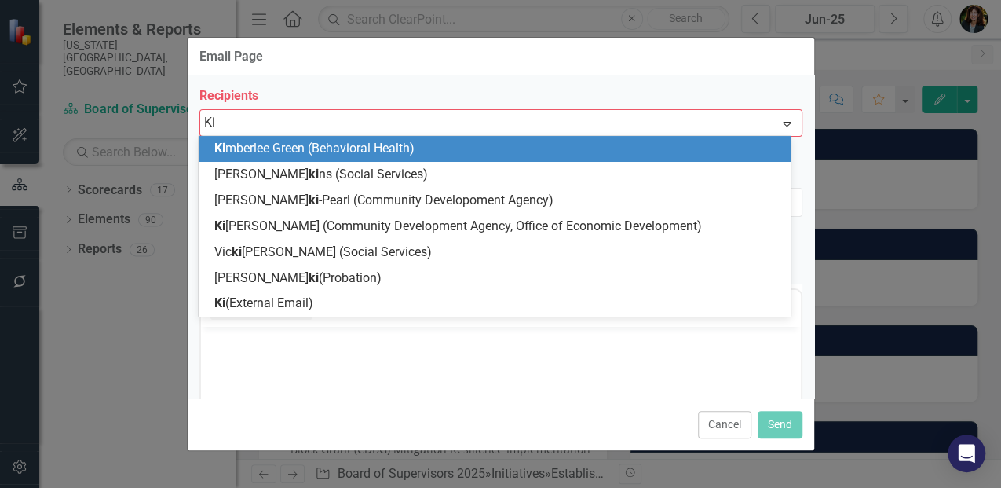
type input "[PERSON_NAME]"
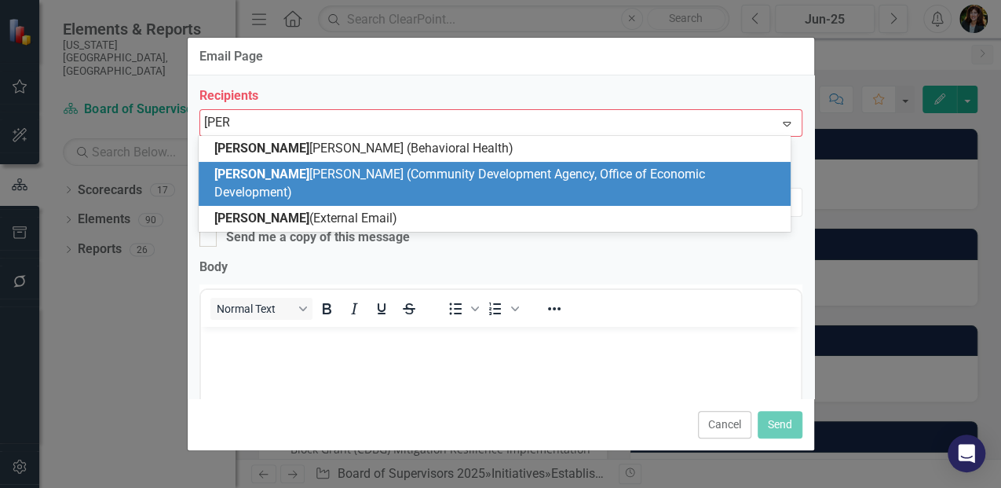
click at [240, 171] on span "[PERSON_NAME] (Community Development Agency, Office of Economic Development)" at bounding box center [459, 182] width 491 height 33
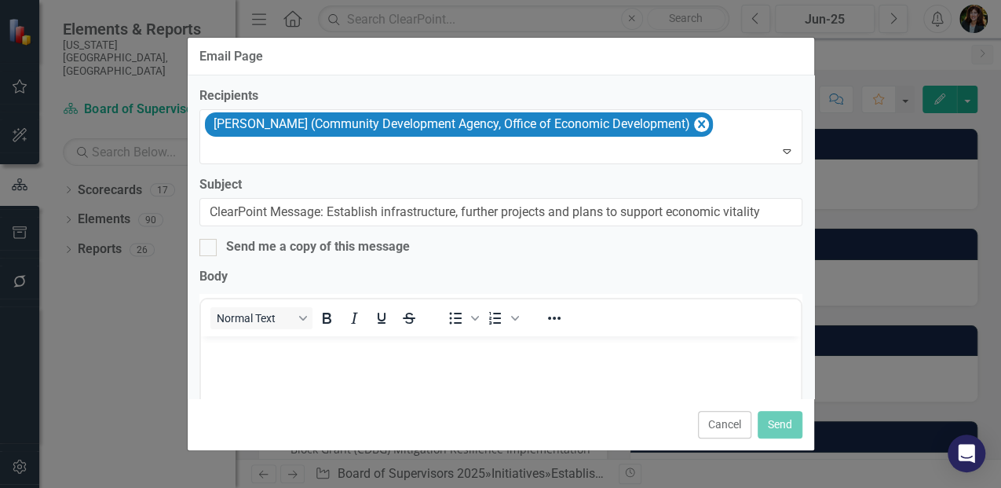
click at [300, 373] on body "Rich Text Area. Press ALT-0 for help." at bounding box center [500, 454] width 600 height 236
click at [795, 427] on button "Send" at bounding box center [780, 424] width 45 height 27
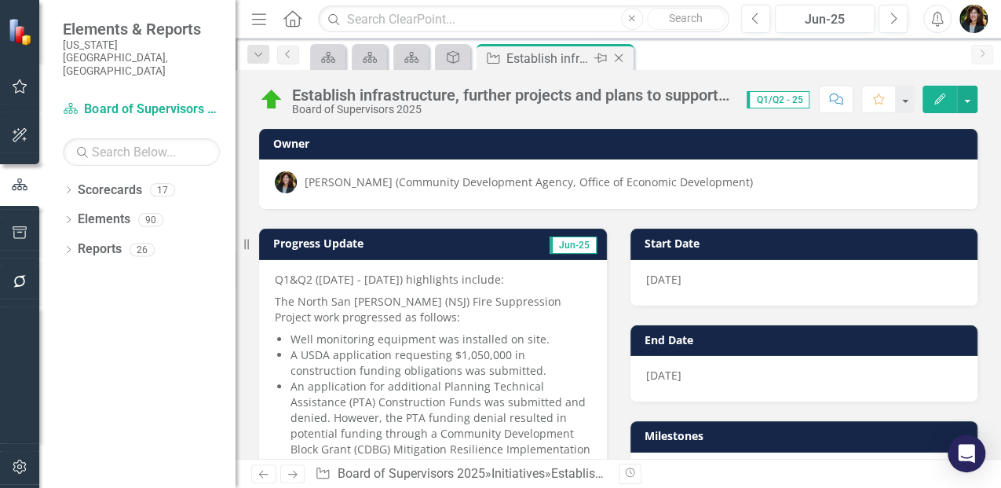
click at [621, 57] on icon "Close" at bounding box center [619, 58] width 16 height 13
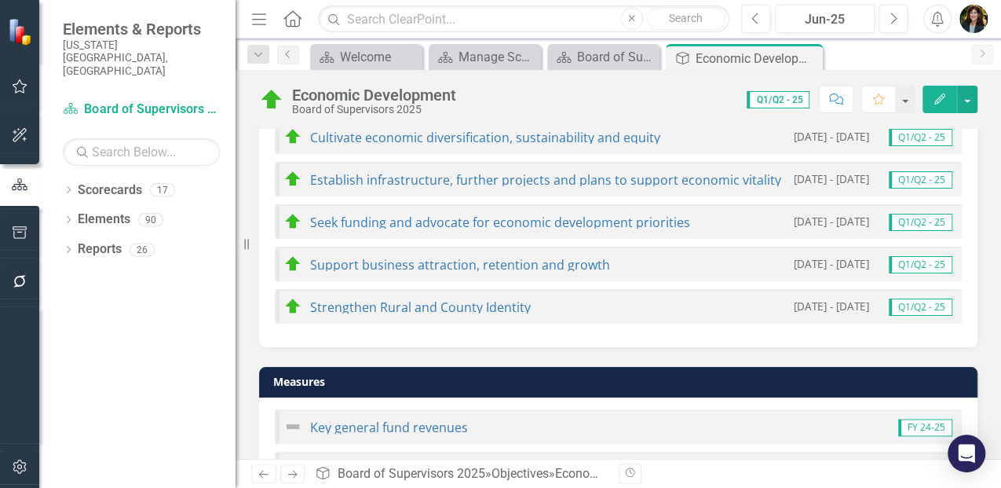
scroll to position [994, 0]
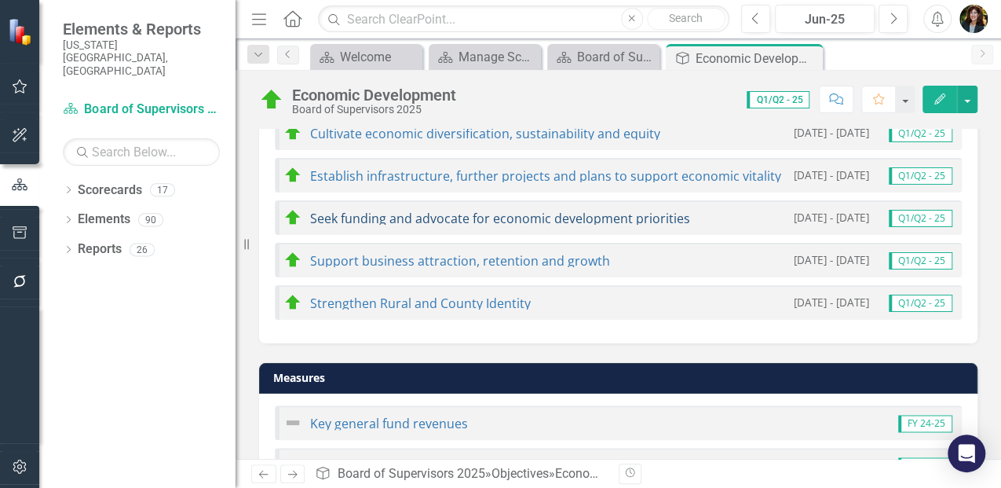
click at [380, 214] on link "Seek funding and advocate for economic development priorities" at bounding box center [500, 218] width 380 height 17
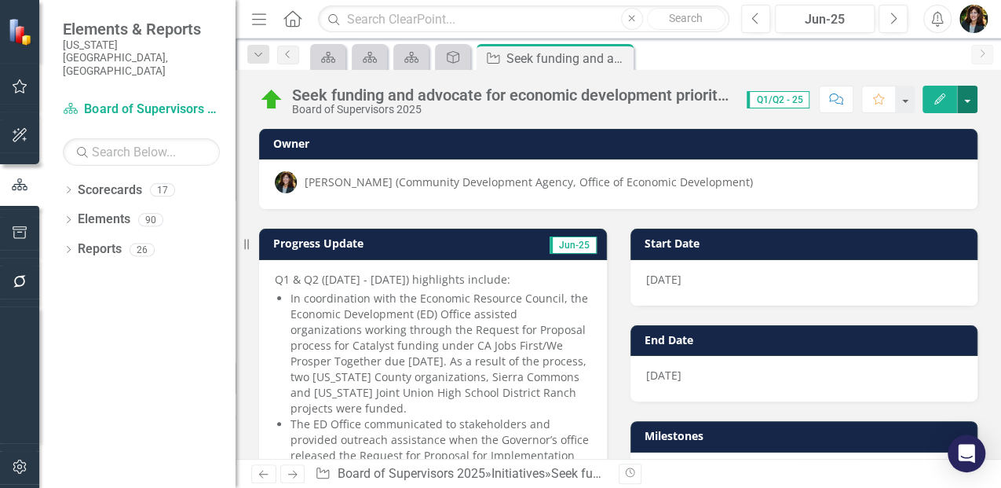
click at [967, 93] on button "button" at bounding box center [967, 99] width 20 height 27
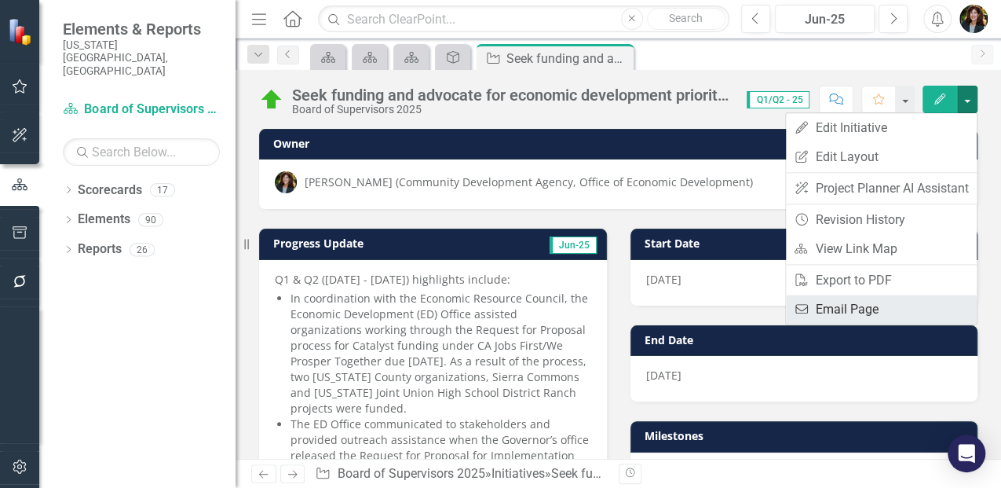
click at [872, 309] on link "Email Email Page" at bounding box center [881, 308] width 191 height 29
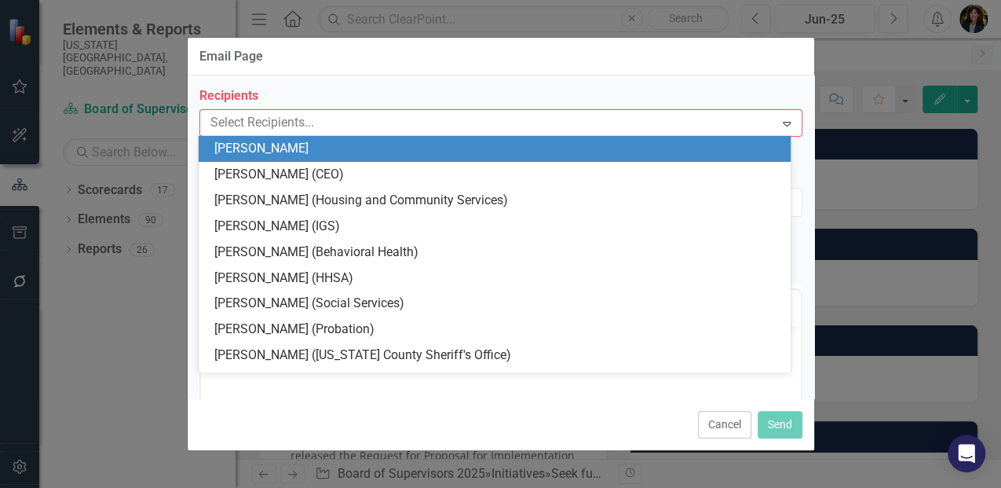
click at [270, 119] on div at bounding box center [489, 122] width 571 height 21
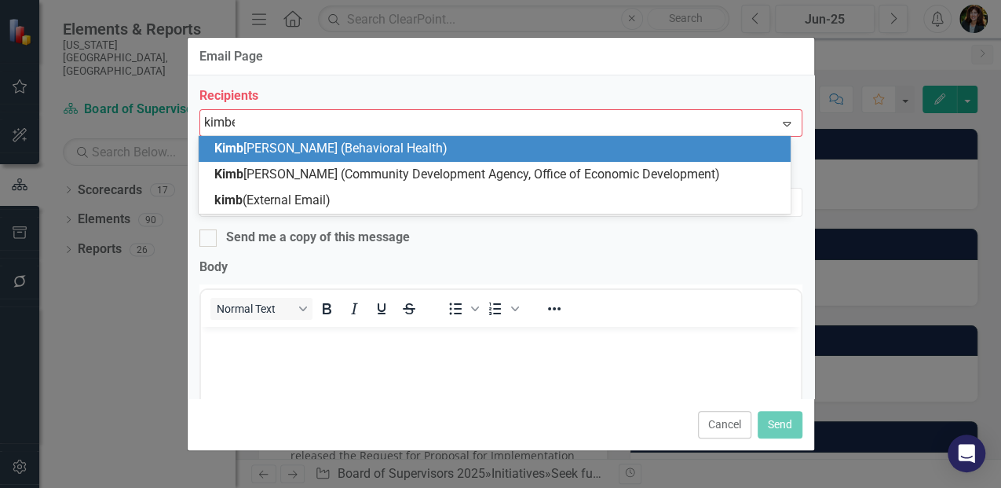
type input "kimber"
click at [272, 161] on div "[PERSON_NAME] (Behavioral Health)" at bounding box center [495, 149] width 592 height 26
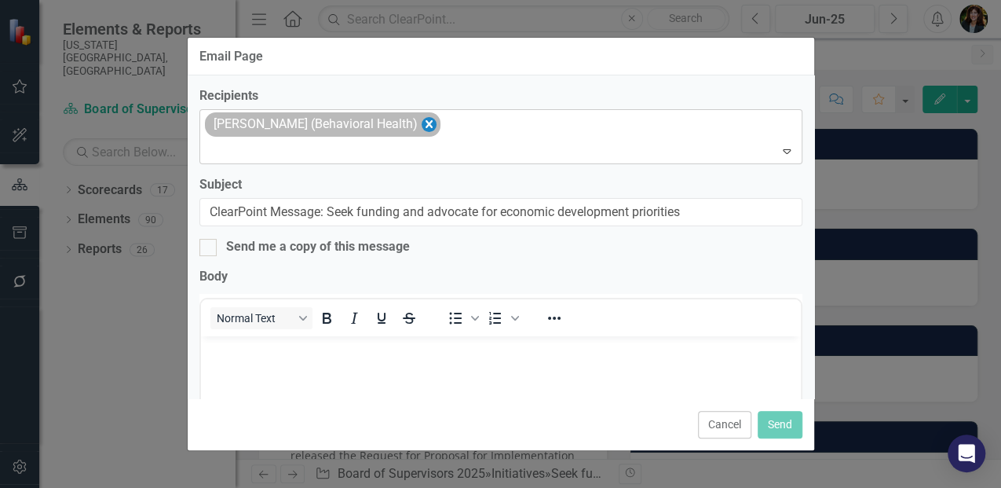
click at [421, 122] on icon "Remove Kimberlee Green (Behavioral Health)" at bounding box center [428, 125] width 15 height 20
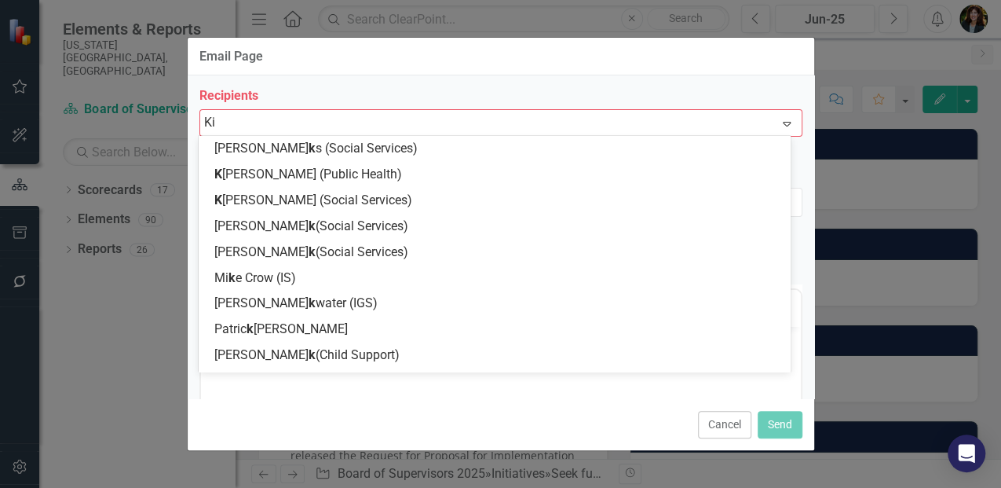
type input "[PERSON_NAME]"
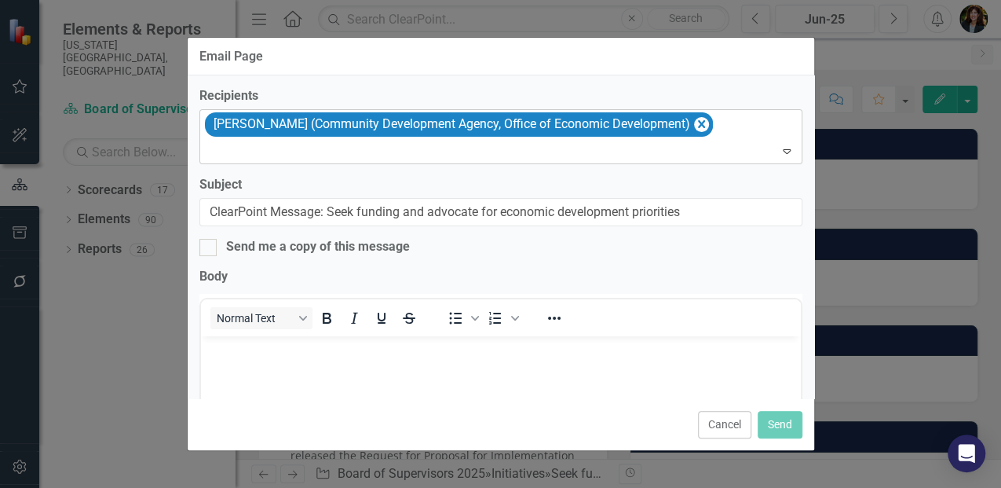
drag, startPoint x: 212, startPoint y: 360, endPoint x: 394, endPoint y: 389, distance: 184.5
click at [216, 359] on body "Rich Text Area. Press ALT-0 for help." at bounding box center [500, 454] width 600 height 236
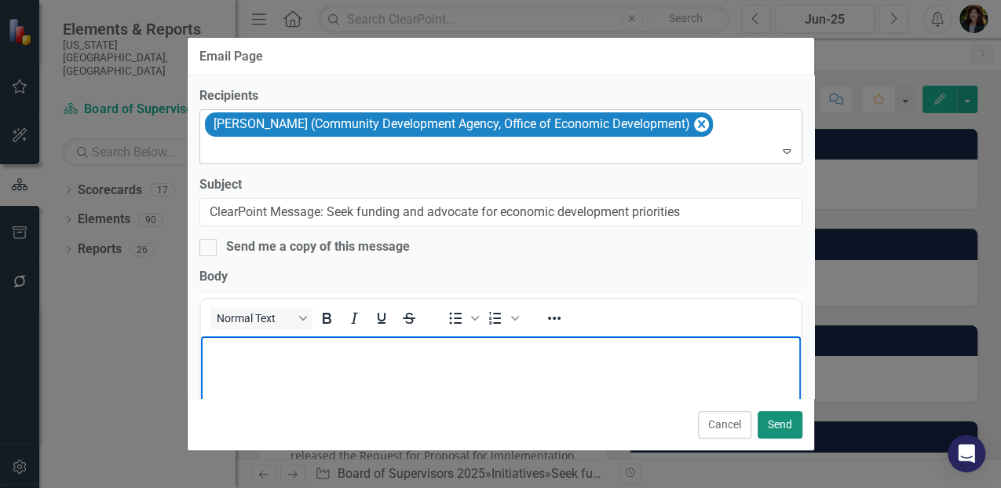
click at [775, 432] on button "Send" at bounding box center [780, 424] width 45 height 27
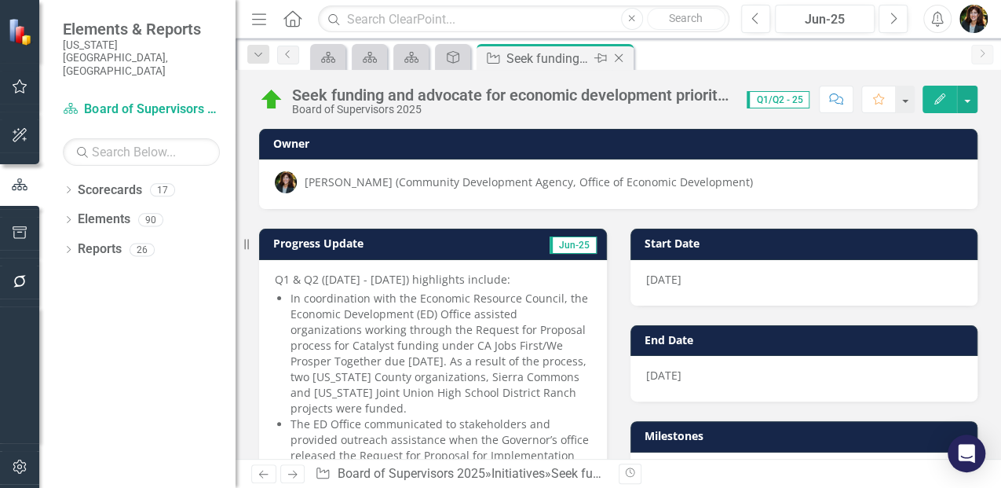
click at [622, 60] on icon "Close" at bounding box center [619, 58] width 16 height 13
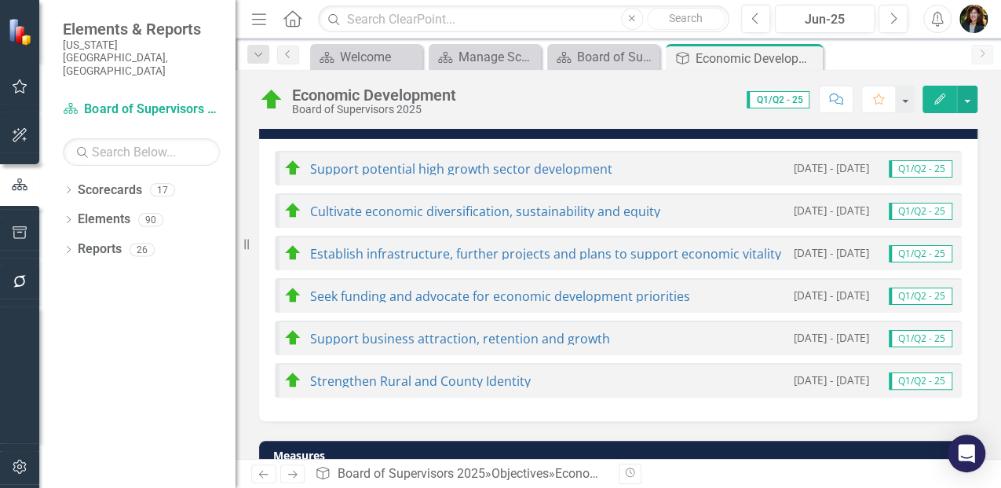
scroll to position [942, 0]
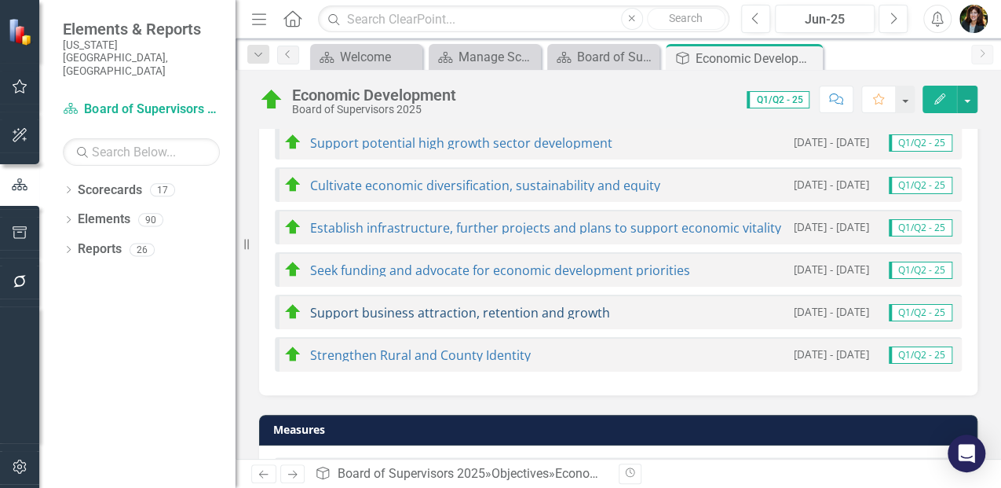
click at [449, 310] on link "Support business attraction, retention and growth" at bounding box center [460, 312] width 300 height 17
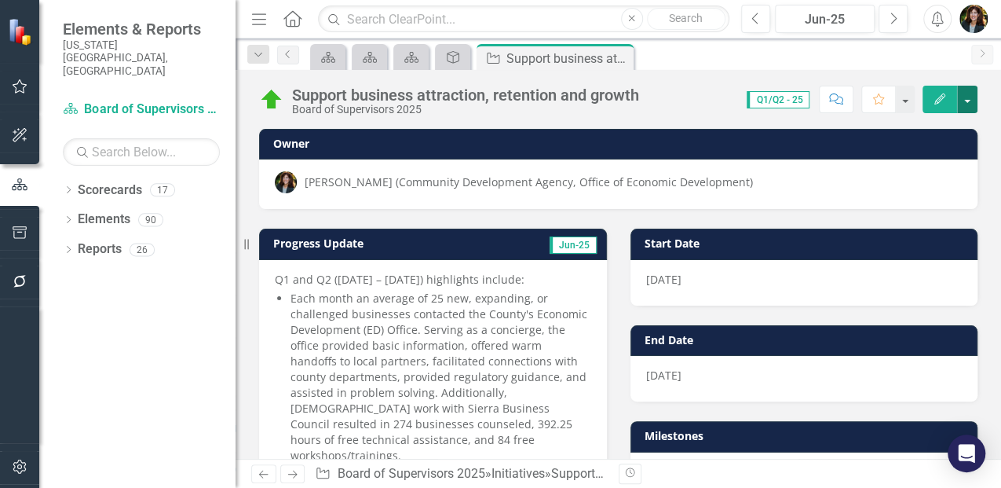
click at [971, 101] on button "button" at bounding box center [967, 99] width 20 height 27
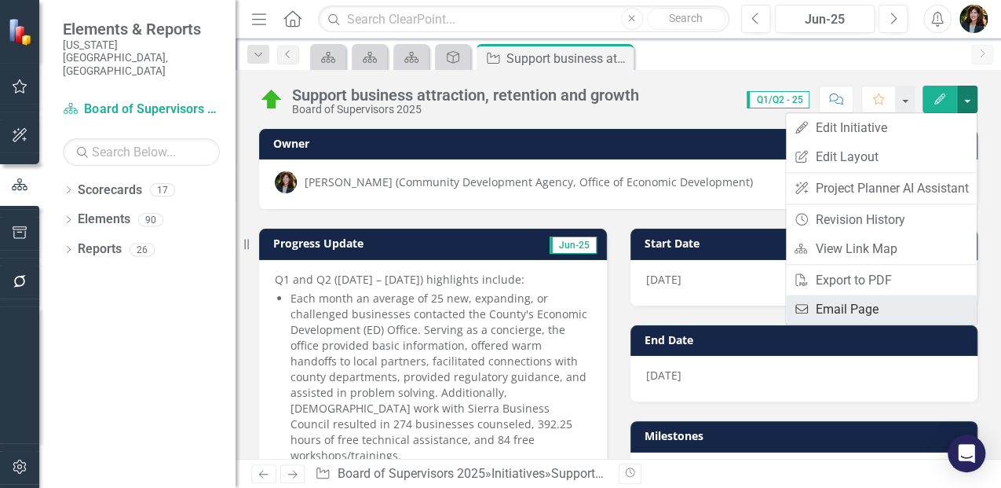
click at [892, 305] on link "Email Email Page" at bounding box center [881, 308] width 191 height 29
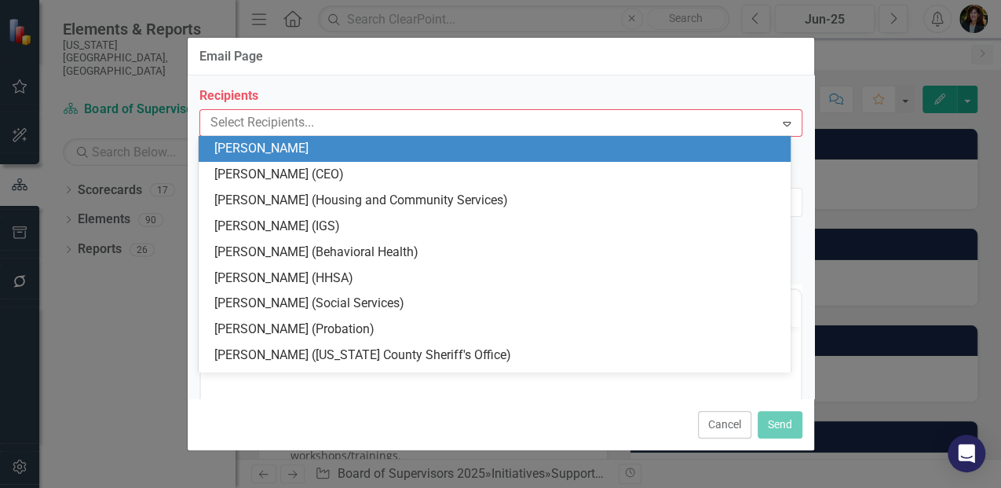
click at [258, 124] on div at bounding box center [489, 122] width 571 height 21
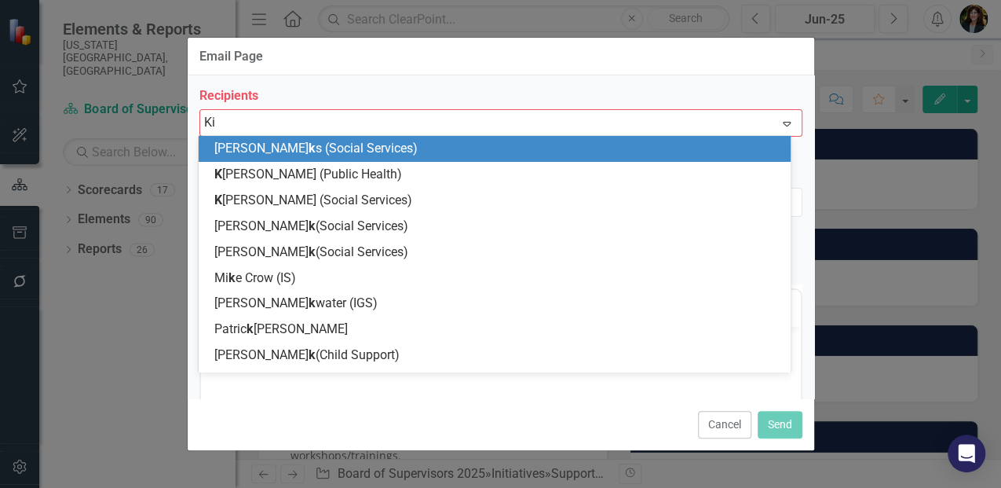
type input "[PERSON_NAME]"
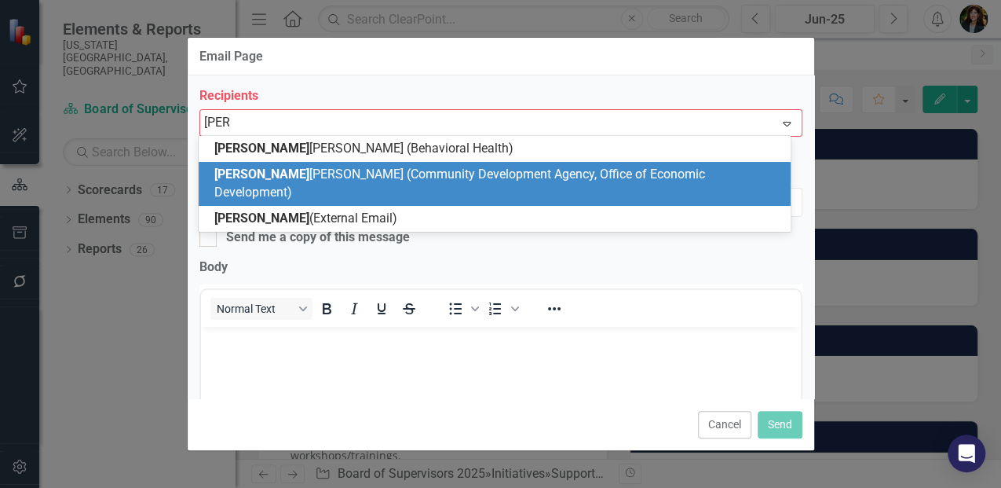
click at [314, 181] on span "[PERSON_NAME] (Community Development Agency, Office of Economic Development)" at bounding box center [459, 182] width 491 height 33
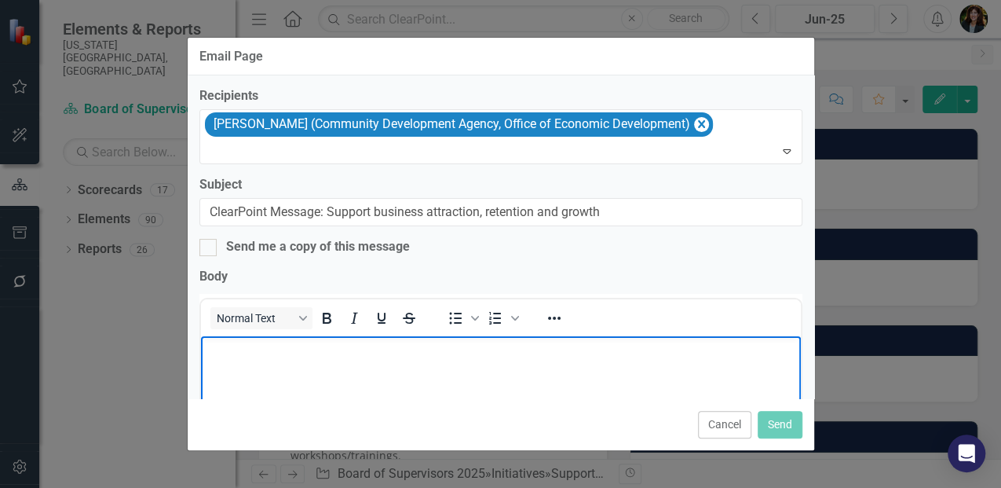
click at [265, 354] on p "Rich Text Area. Press ALT-0 for help." at bounding box center [500, 349] width 592 height 19
click at [796, 423] on button "Send" at bounding box center [780, 424] width 45 height 27
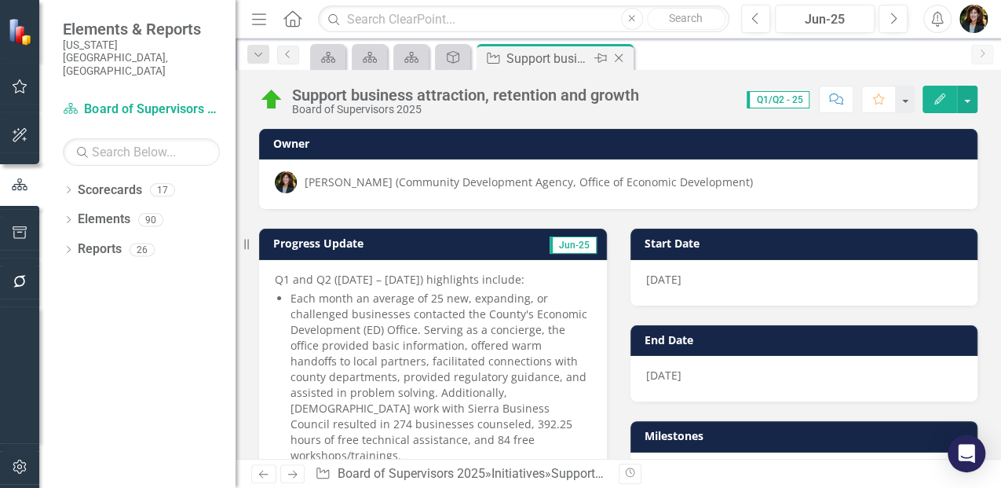
click at [620, 58] on icon "Close" at bounding box center [619, 58] width 16 height 13
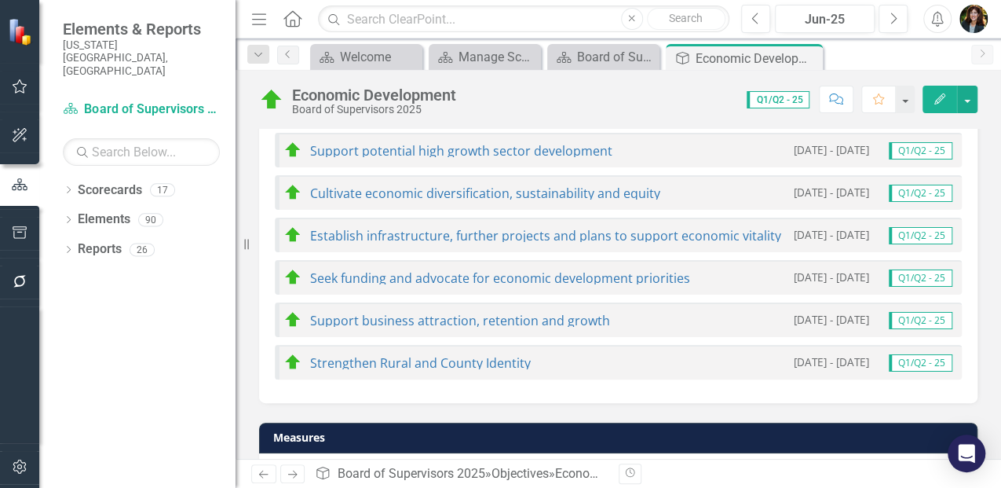
scroll to position [942, 0]
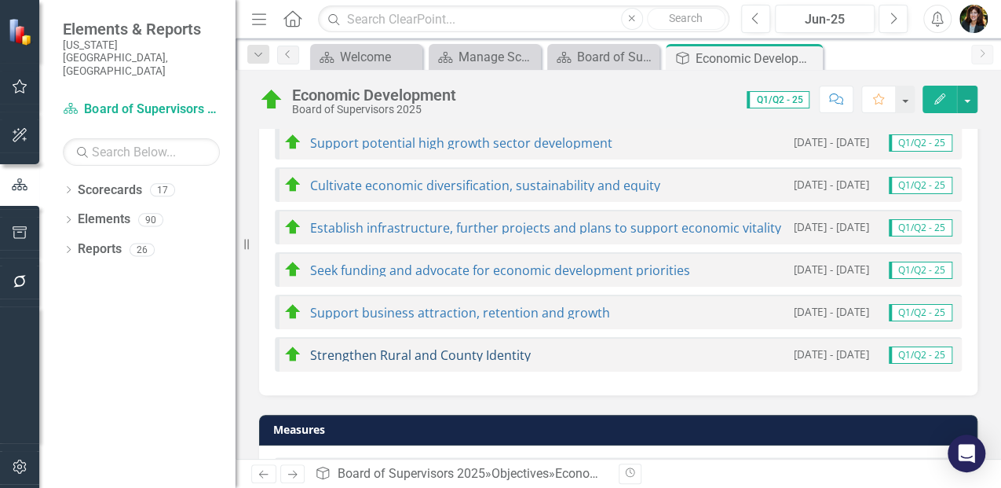
click at [419, 349] on link "Strengthen Rural and County Identity" at bounding box center [420, 354] width 221 height 17
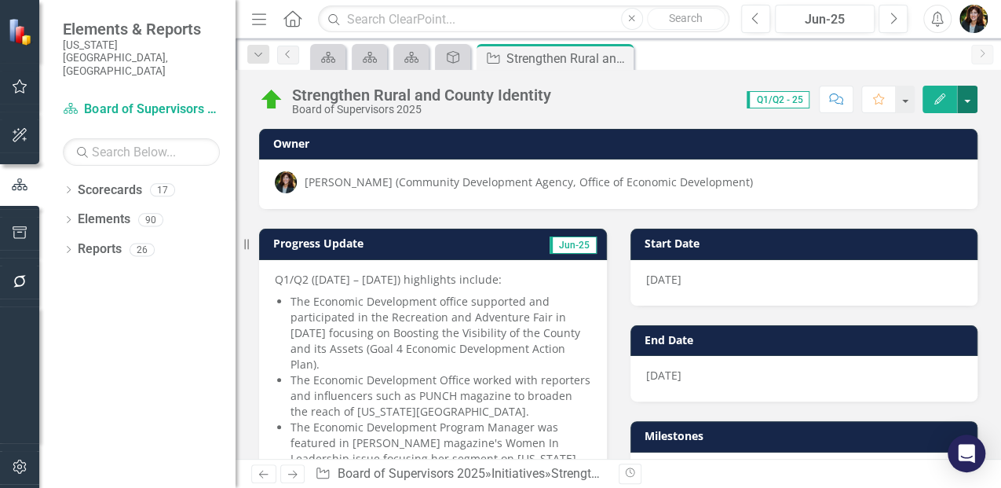
click at [964, 93] on button "button" at bounding box center [967, 99] width 20 height 27
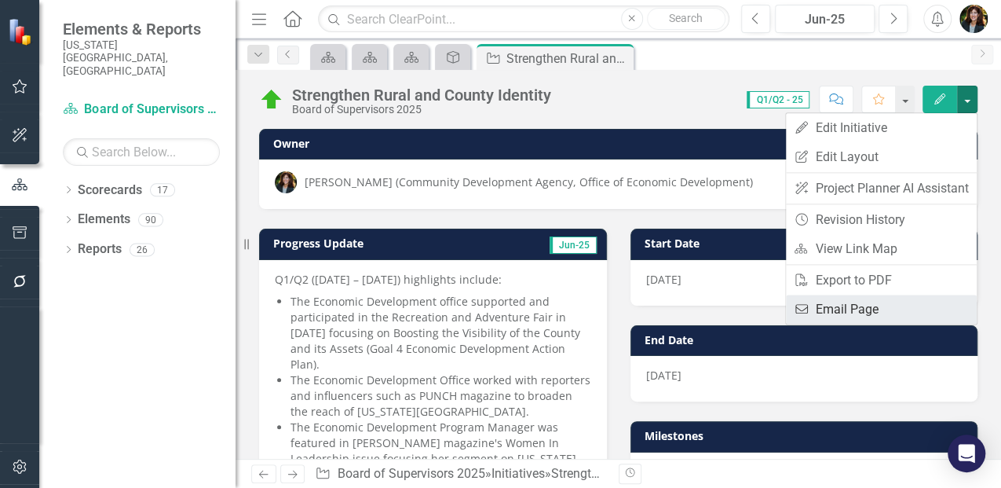
click at [858, 306] on link "Email Email Page" at bounding box center [881, 308] width 191 height 29
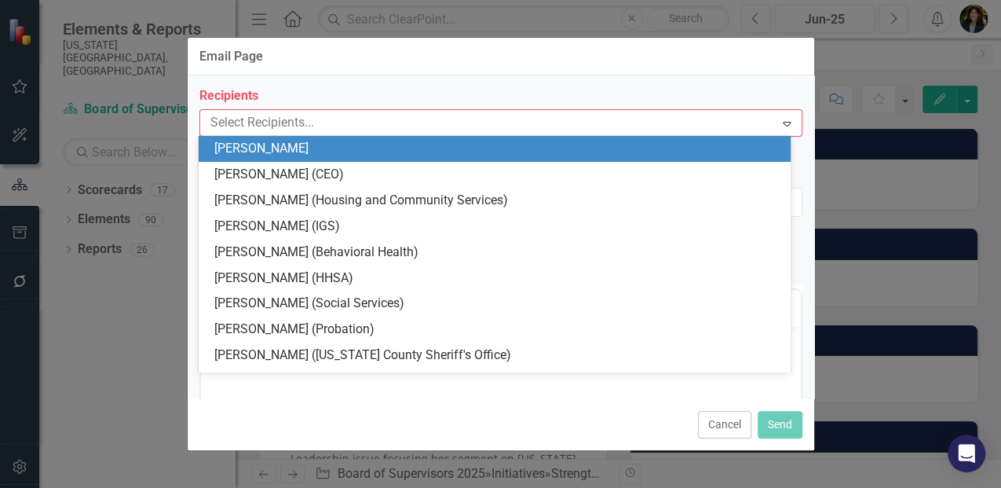
click at [255, 115] on div at bounding box center [489, 122] width 571 height 21
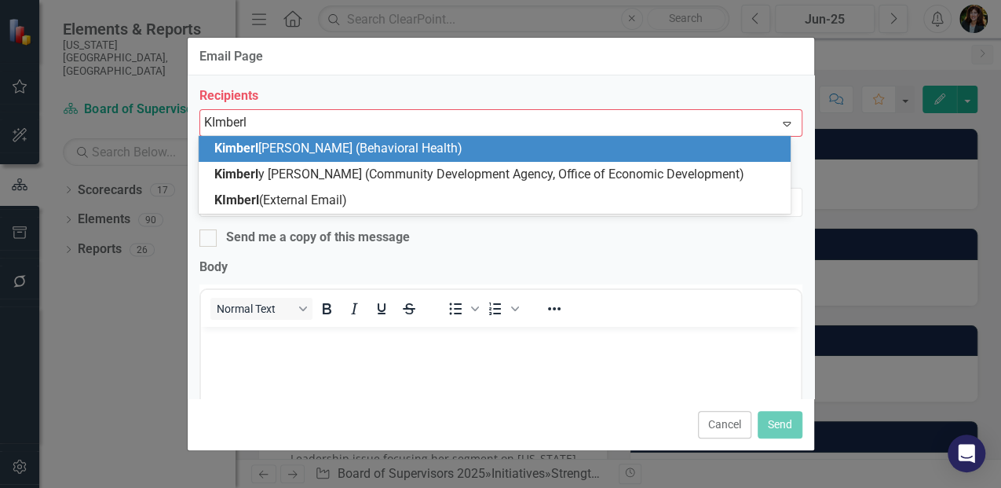
type input "[PERSON_NAME]"
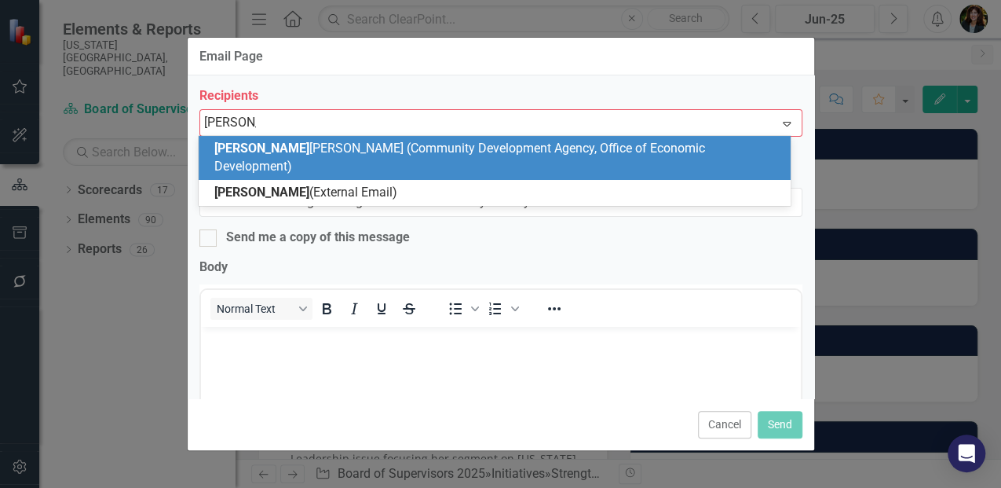
click at [276, 152] on span "[PERSON_NAME] (Community Development Agency, Office of Economic Development)" at bounding box center [459, 157] width 491 height 33
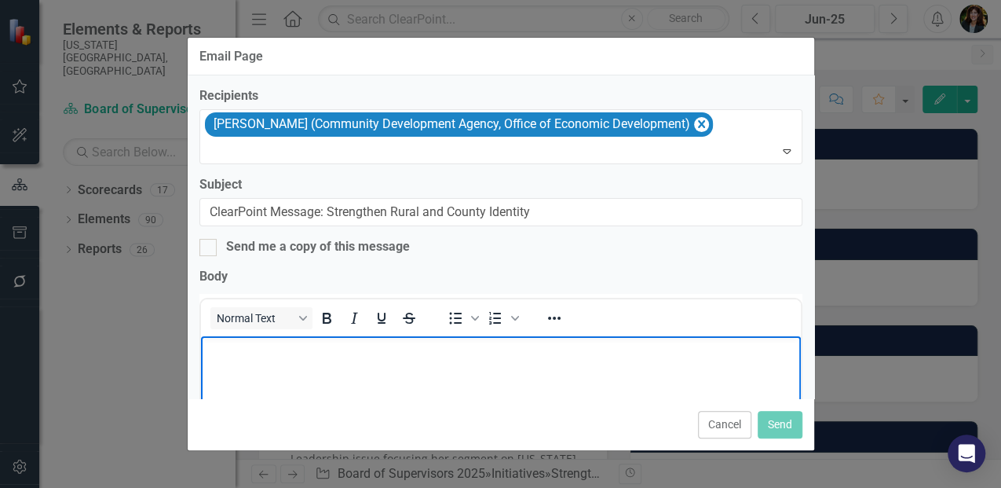
click at [360, 366] on body "Rich Text Area. Press ALT-0 for help." at bounding box center [500, 454] width 600 height 236
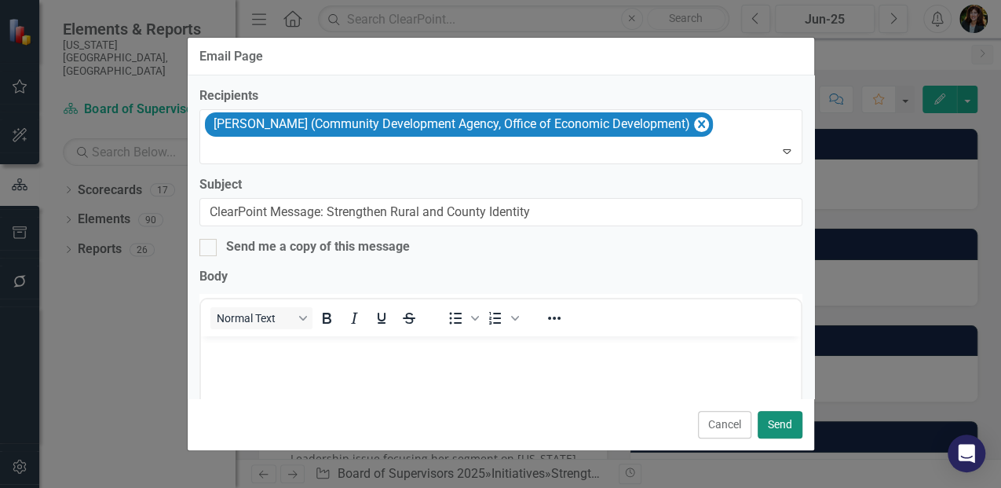
click at [795, 427] on button "Send" at bounding box center [780, 424] width 45 height 27
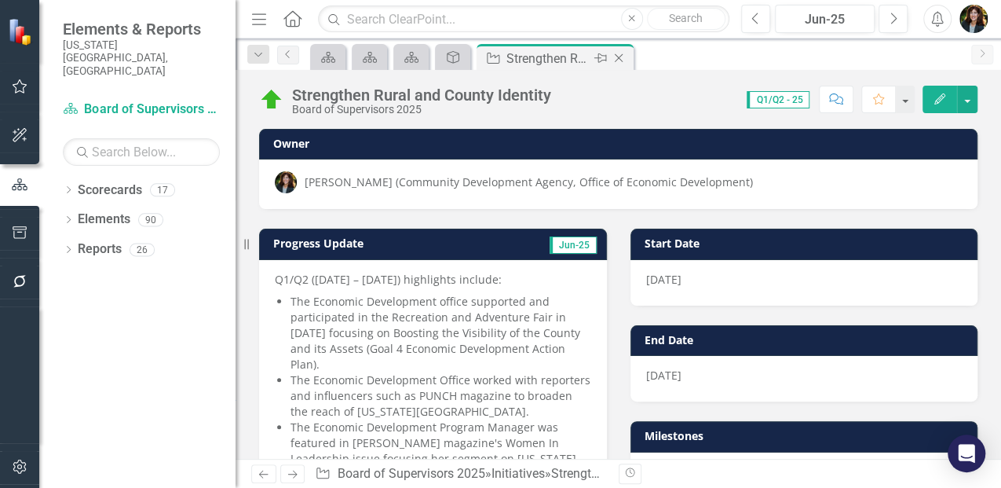
click at [627, 58] on div "Close" at bounding box center [620, 59] width 20 height 20
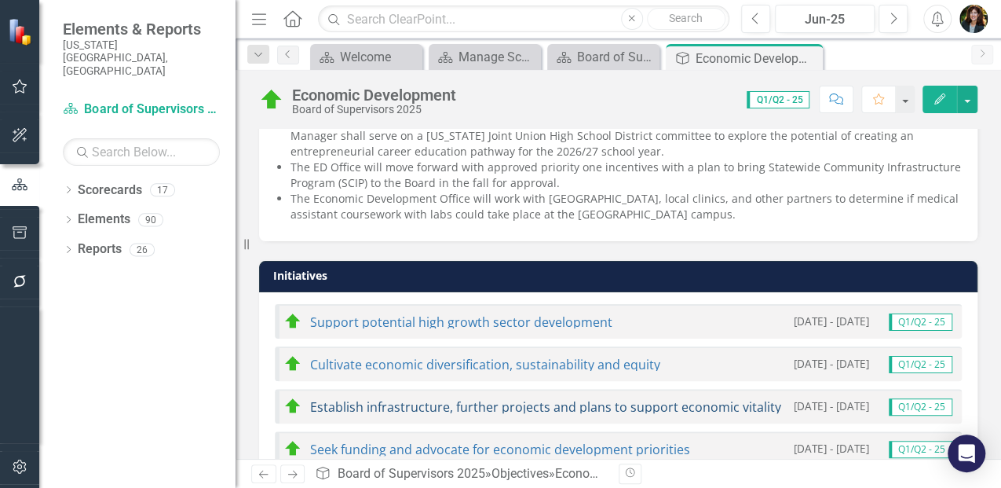
scroll to position [890, 0]
